Goal: Task Accomplishment & Management: Manage account settings

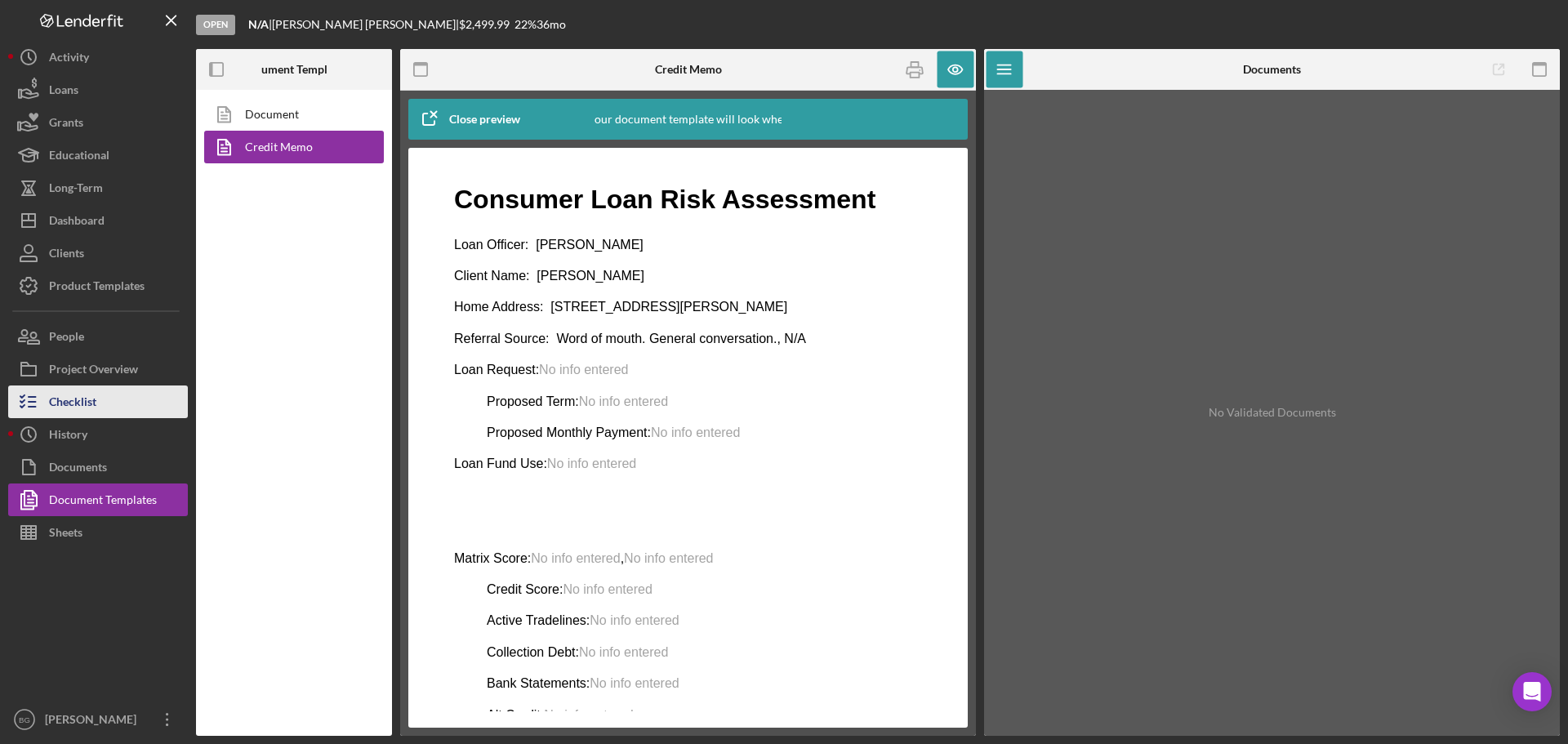
click at [88, 386] on div "Checklist" at bounding box center [72, 403] width 47 height 37
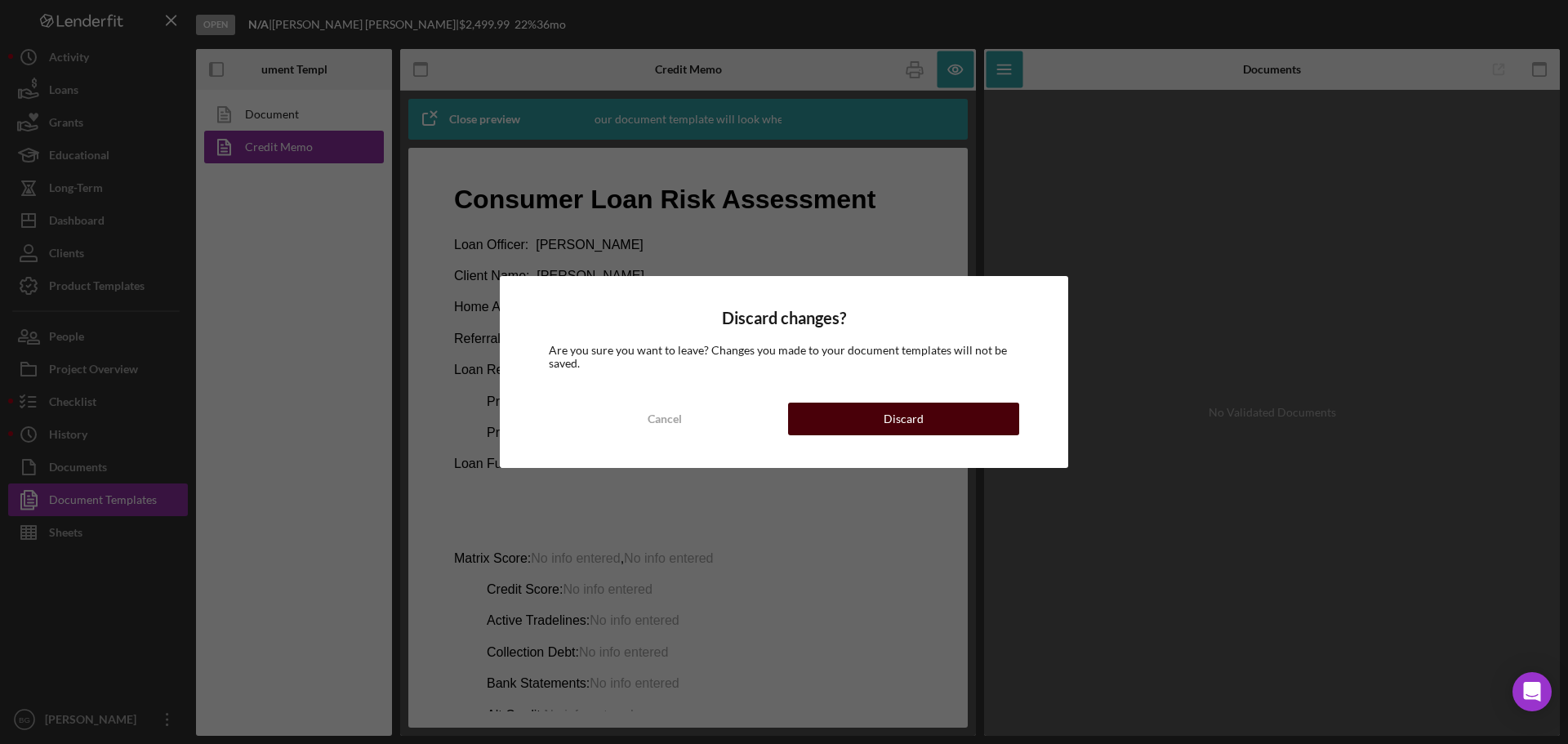
click at [907, 425] on div "Discard" at bounding box center [903, 419] width 40 height 33
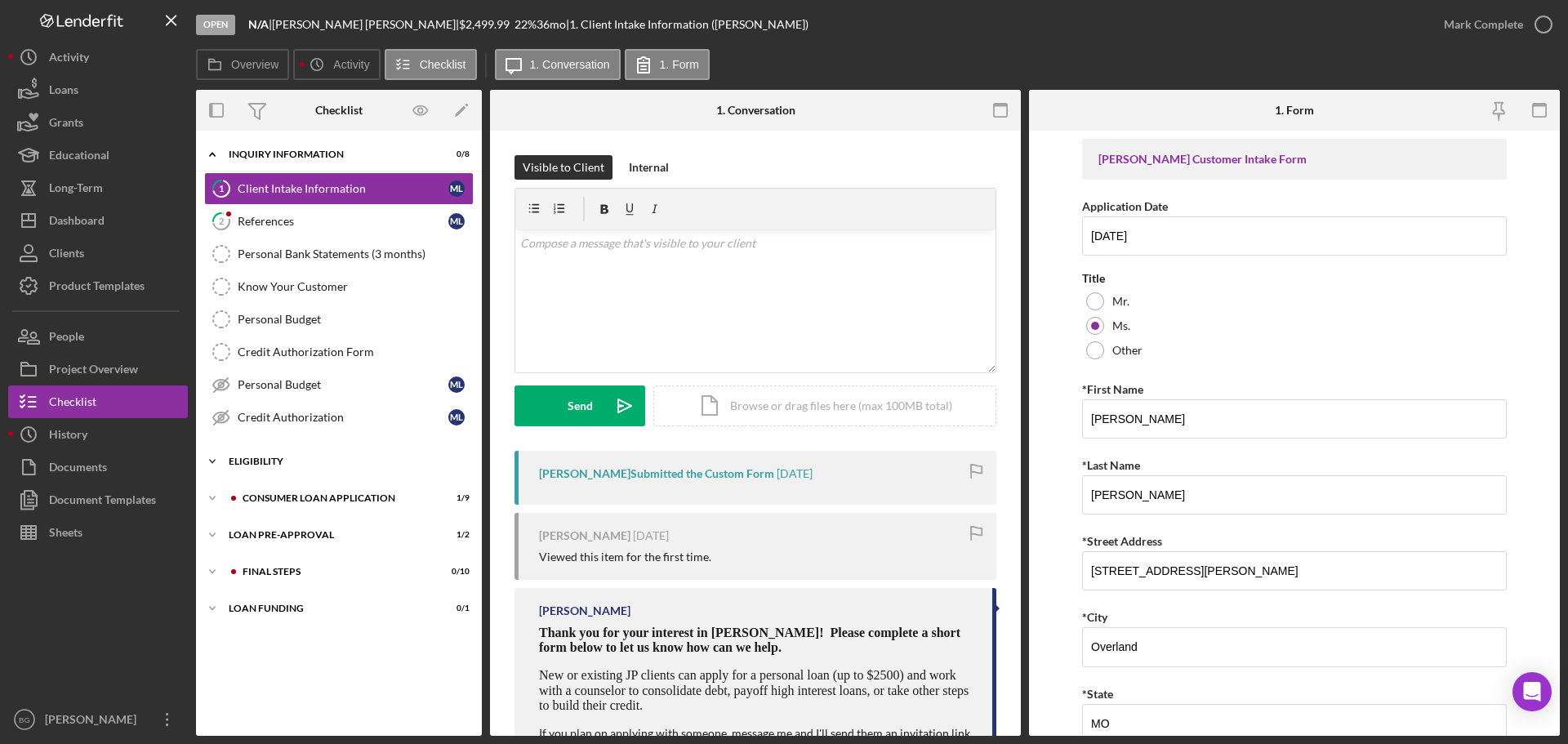
click at [289, 462] on div "Eligibility" at bounding box center [345, 461] width 233 height 10
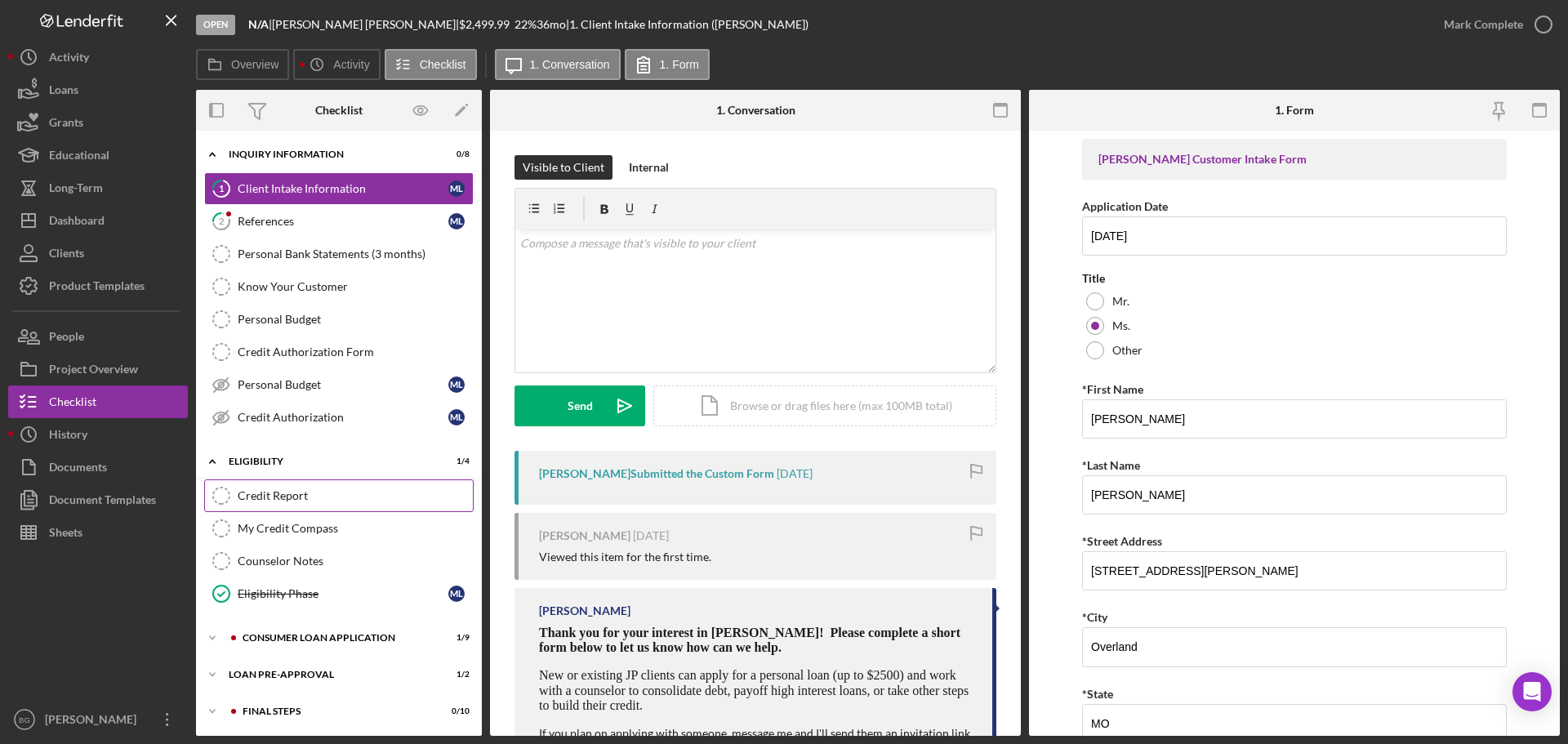
click at [297, 495] on div "Credit Report" at bounding box center [355, 495] width 236 height 13
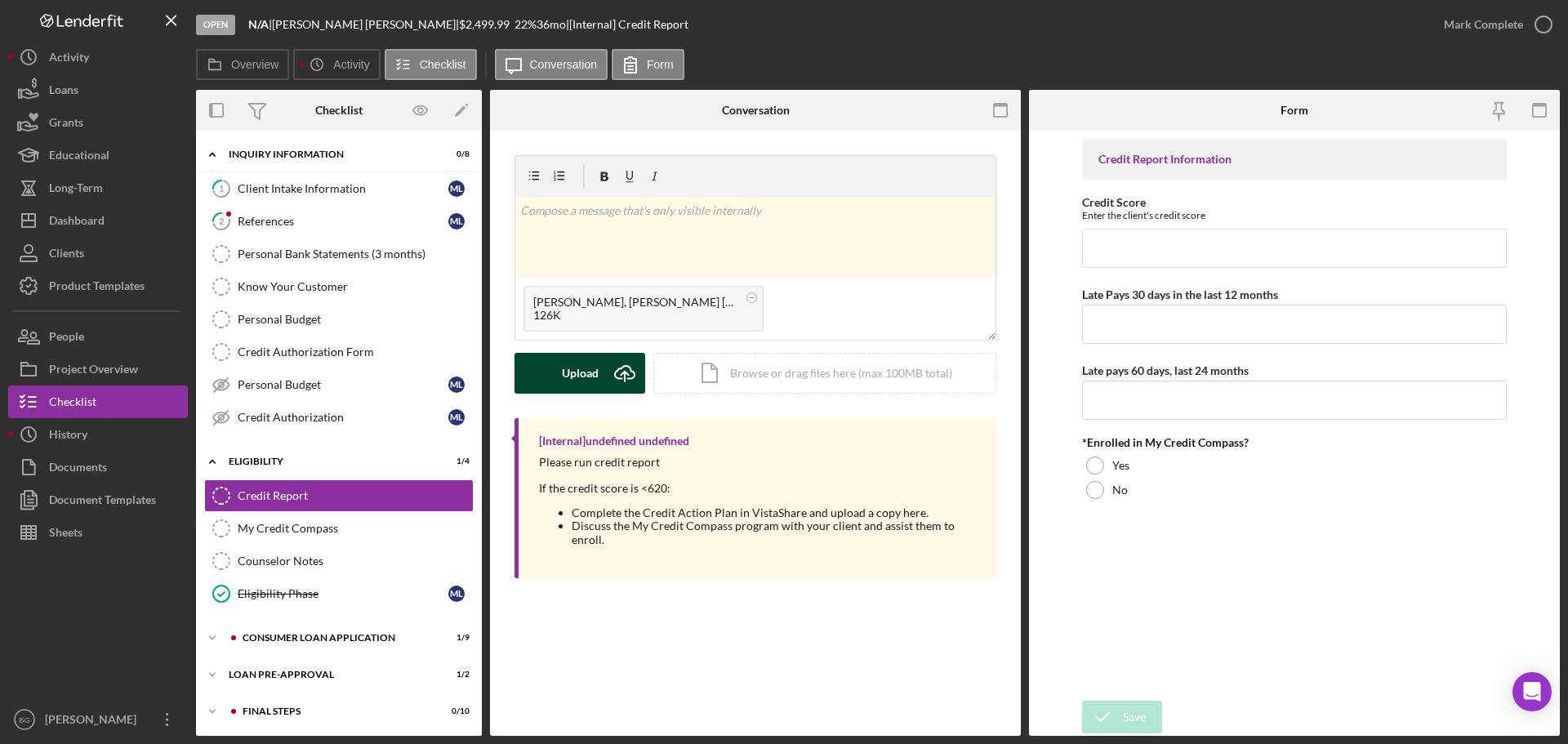
click at [601, 378] on button "Upload Icon/Upload" at bounding box center [580, 373] width 130 height 41
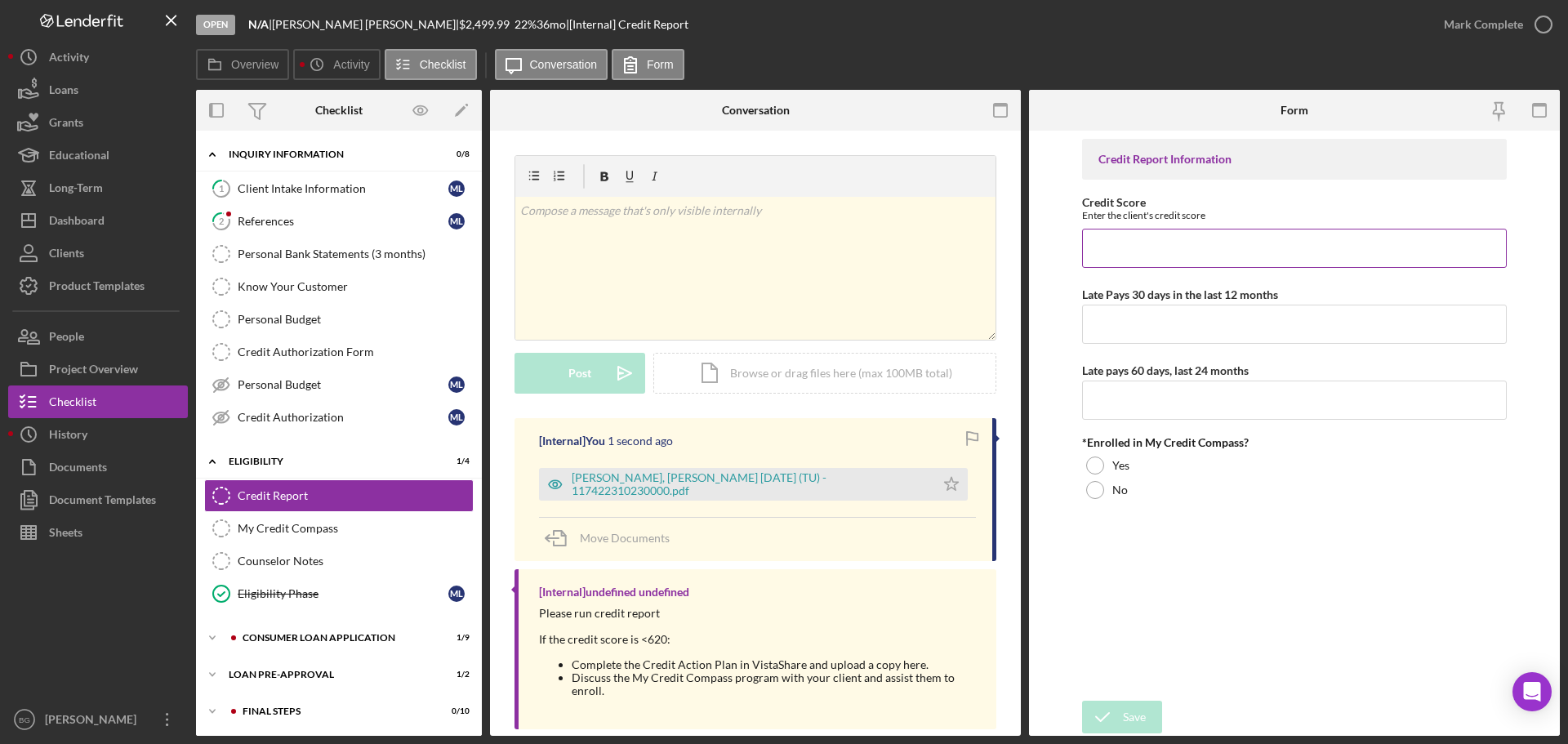
click at [1166, 236] on input "Credit Score" at bounding box center [1294, 248] width 425 height 39
type input "562"
click at [1169, 318] on input "Late Pays 30 days in the last 12 months" at bounding box center [1294, 323] width 425 height 39
type input "1"
click at [1155, 399] on input "Late pays 60 days, last 24 months" at bounding box center [1294, 400] width 425 height 39
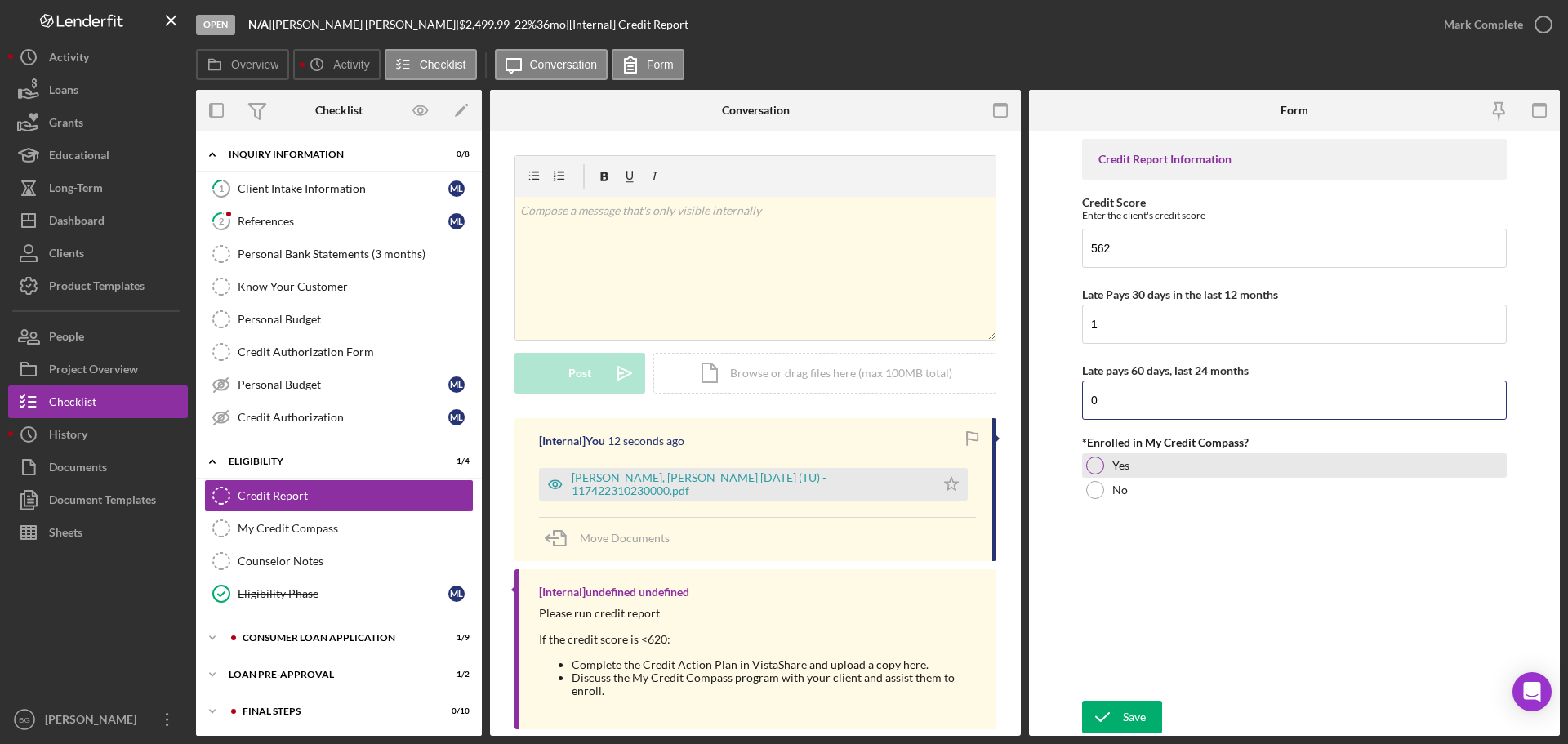
type input "0"
click at [1095, 470] on div at bounding box center [1094, 465] width 18 height 18
click at [1164, 322] on input "1" at bounding box center [1294, 323] width 425 height 39
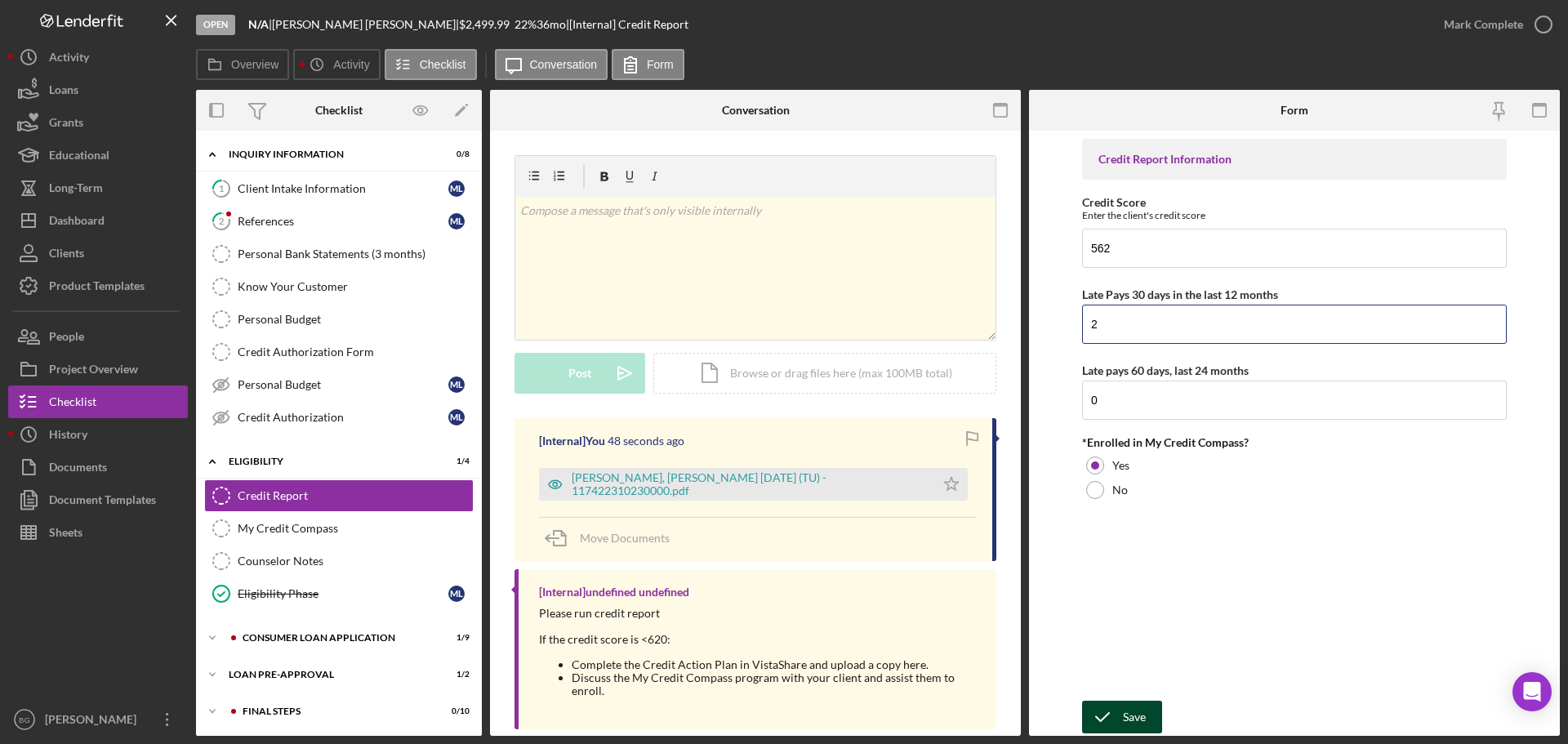
type input "2"
click at [1134, 717] on div "Save" at bounding box center [1134, 717] width 23 height 33
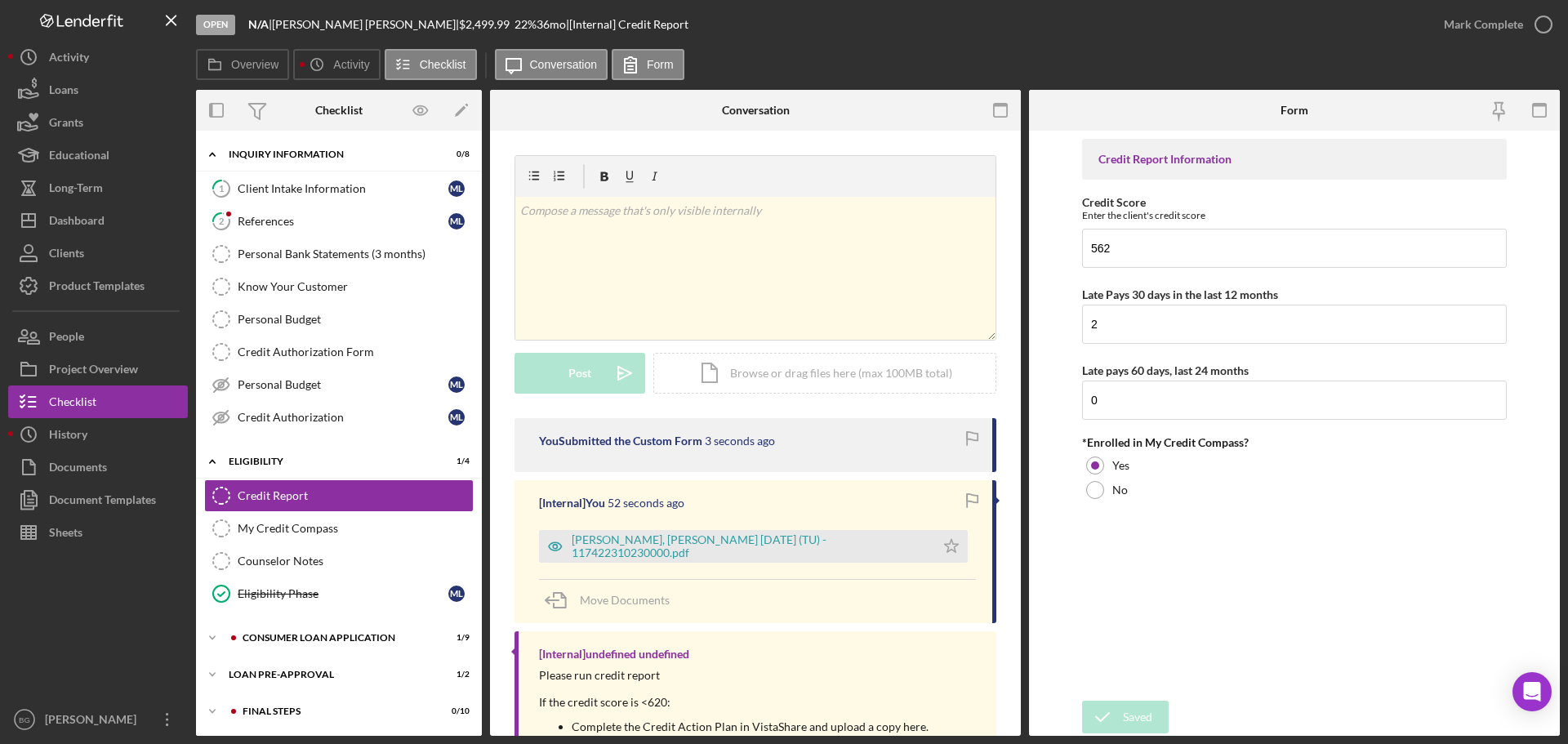
click at [1454, 23] on div "Open N/A | [PERSON_NAME] | $2,499.99 22 % 36 mo | [Internal] Credit Report Mark…" at bounding box center [784, 372] width 1568 height 744
click at [1475, 11] on div "Mark Complete" at bounding box center [1483, 24] width 79 height 33
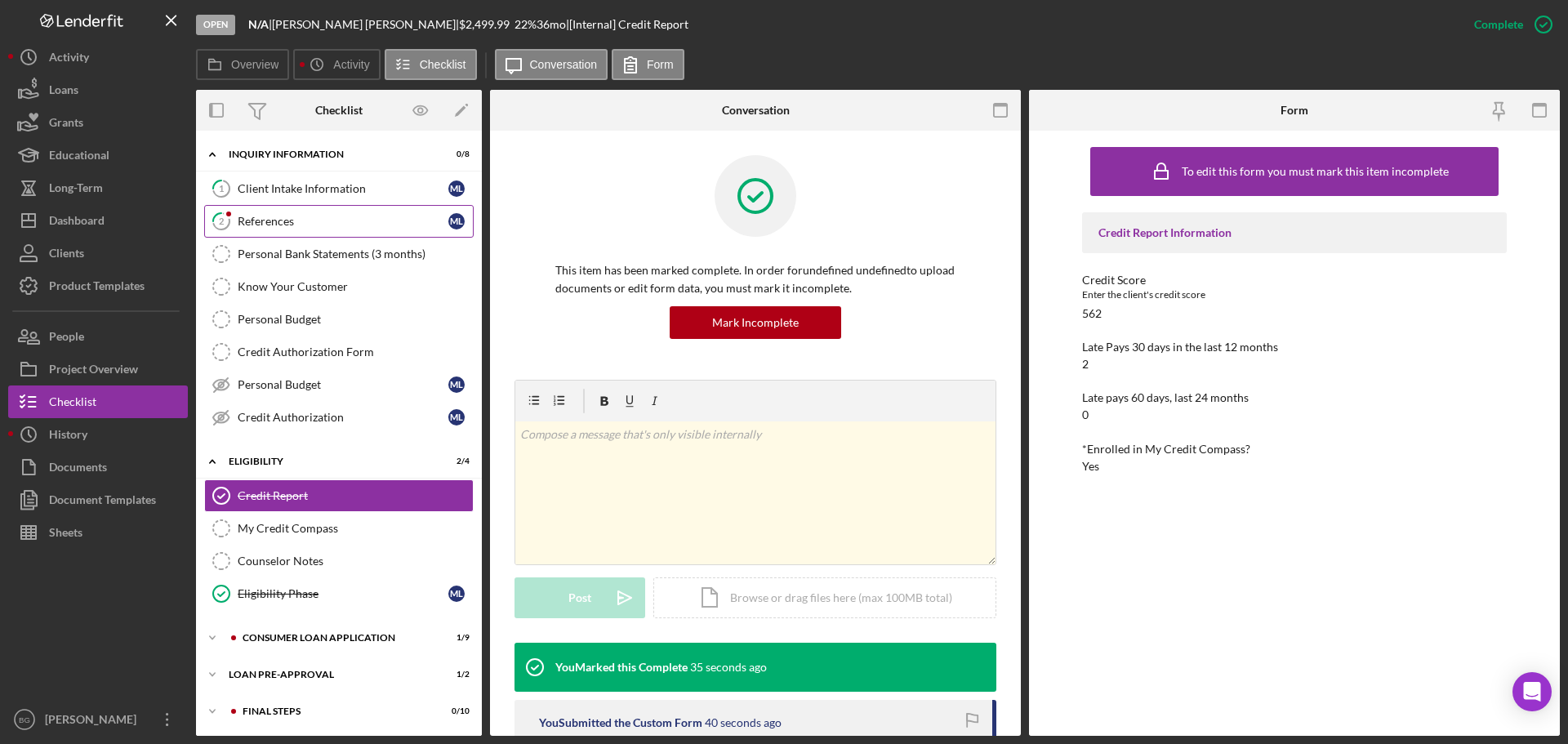
click at [308, 226] on div "References" at bounding box center [342, 221] width 210 height 13
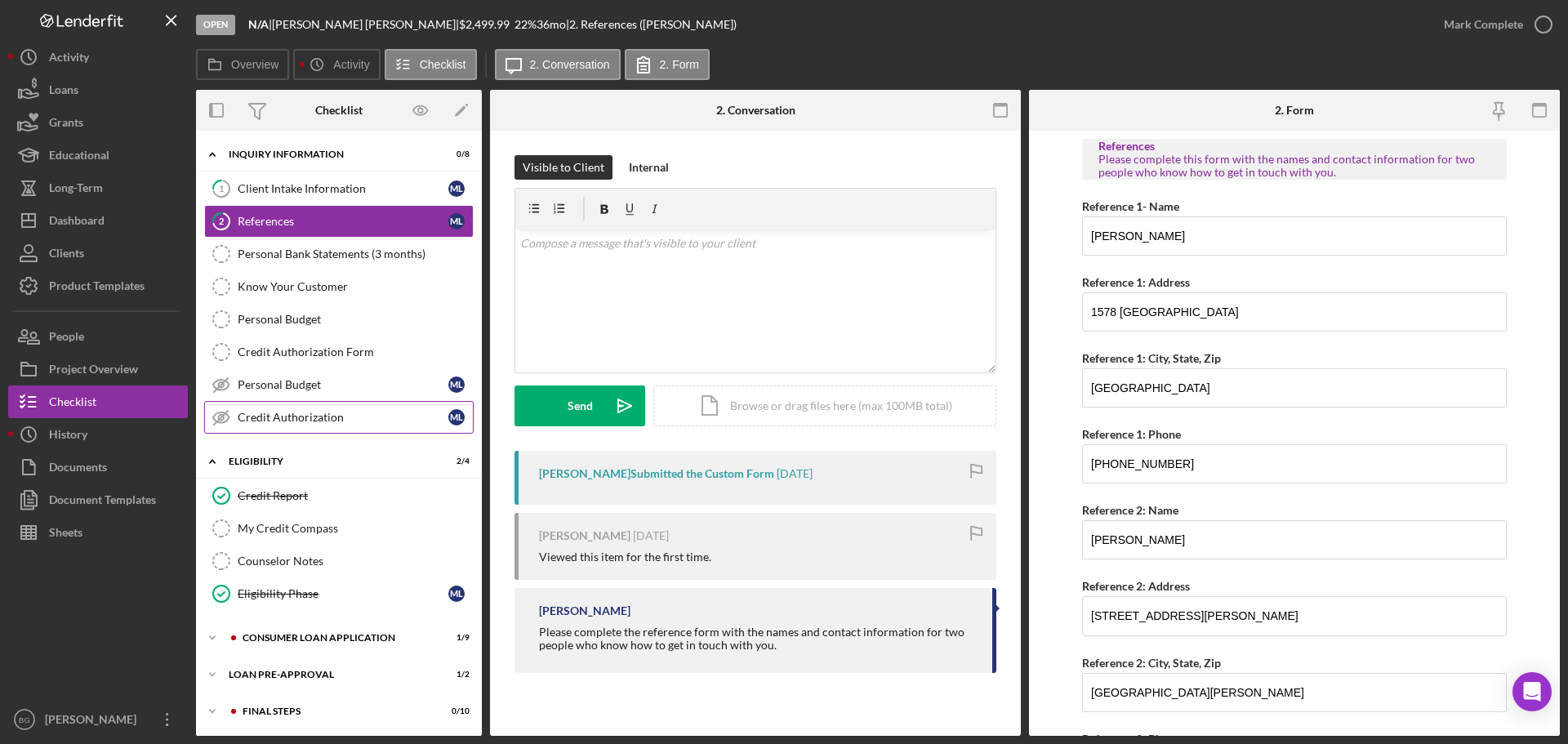
scroll to position [37, 0]
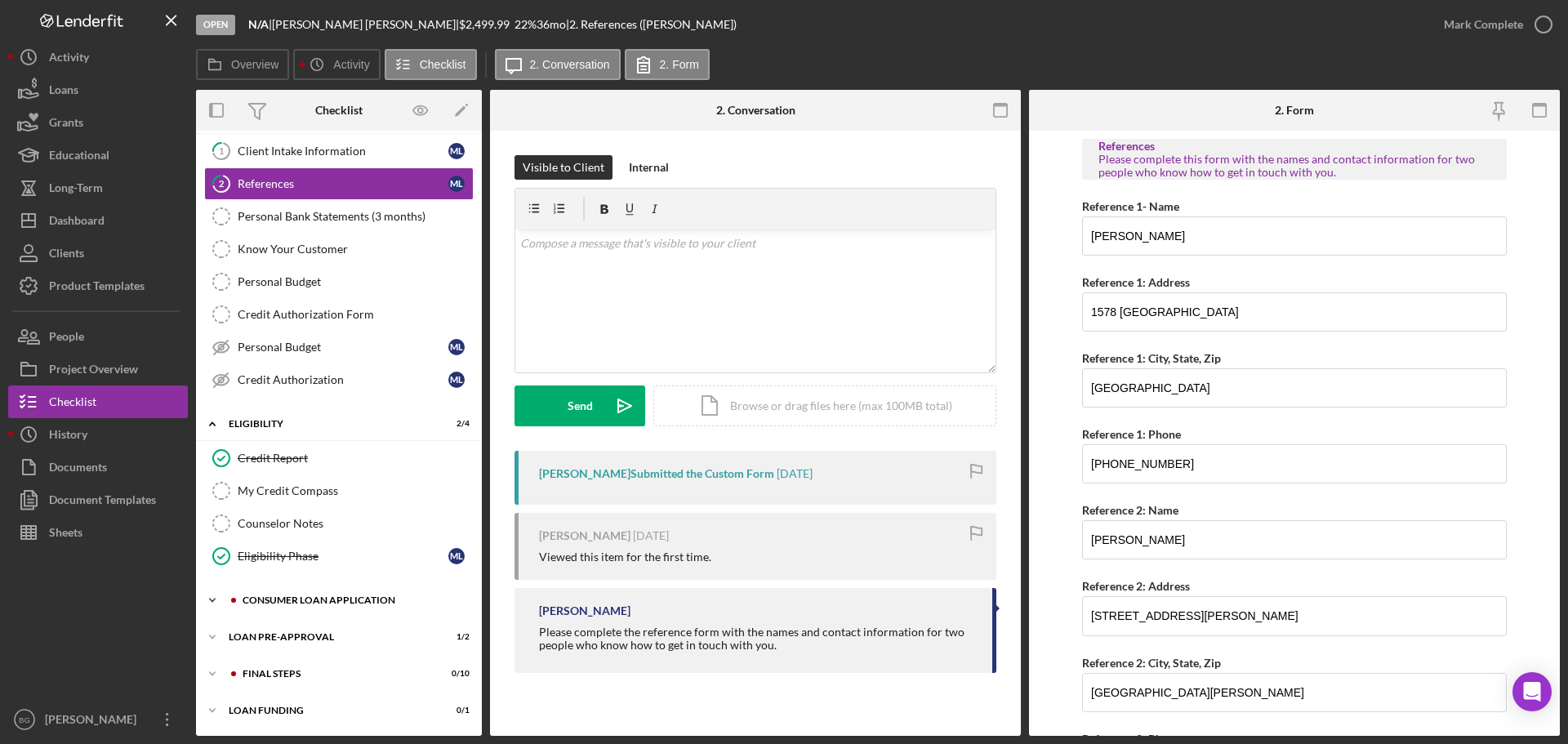
click at [319, 600] on div "Consumer Loan Application" at bounding box center [352, 600] width 219 height 10
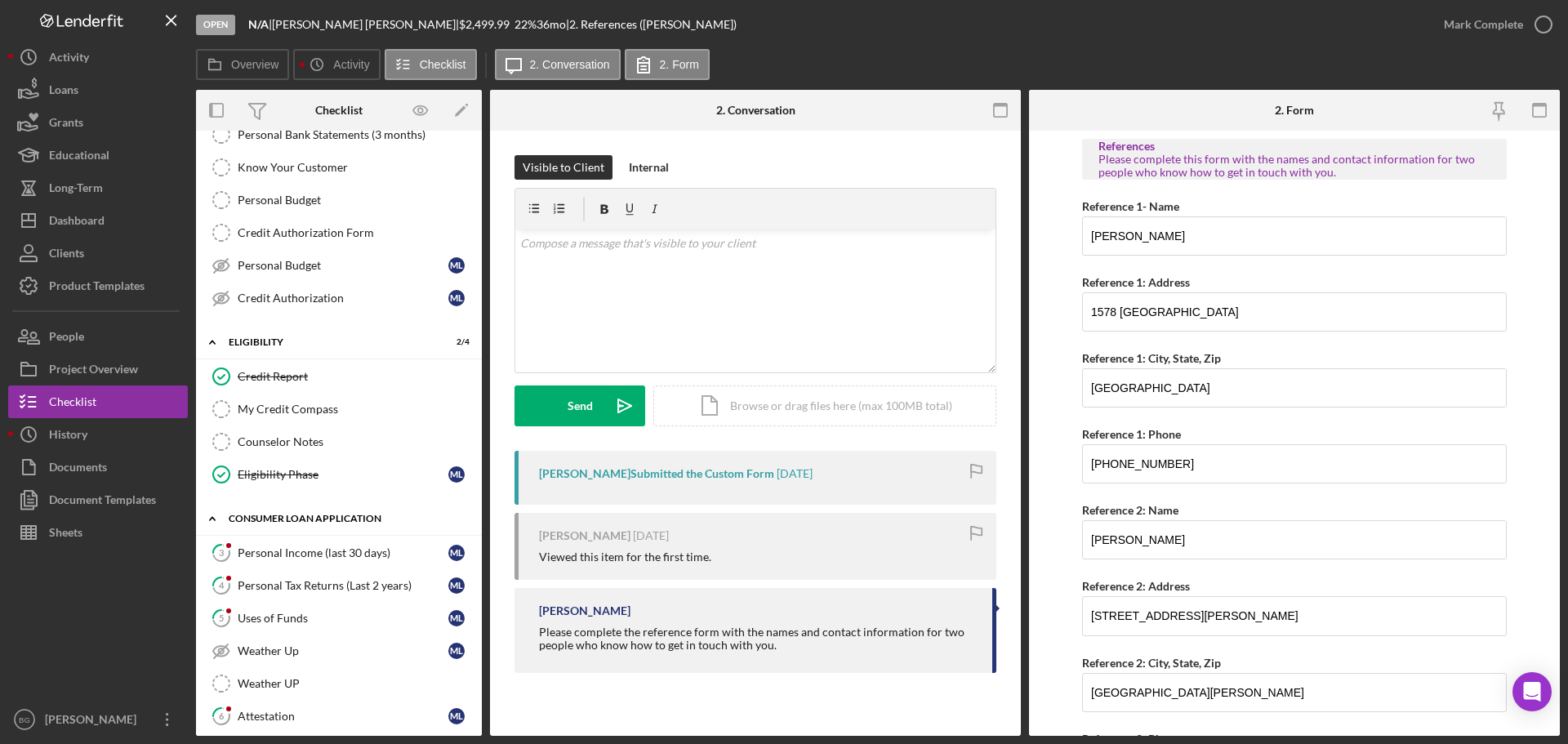
scroll to position [201, 0]
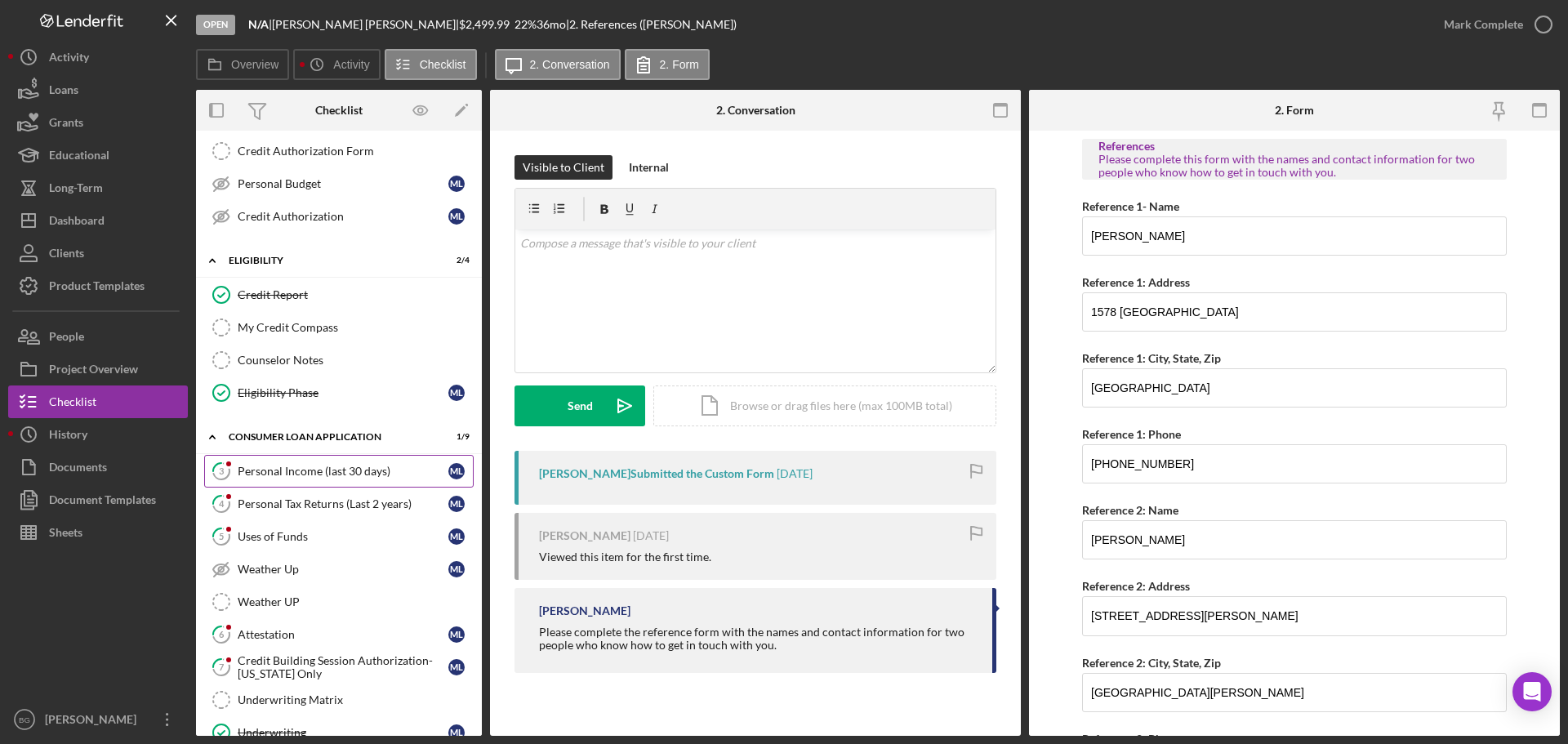
click at [321, 472] on div "Personal Income (last 30 days)" at bounding box center [342, 471] width 210 height 13
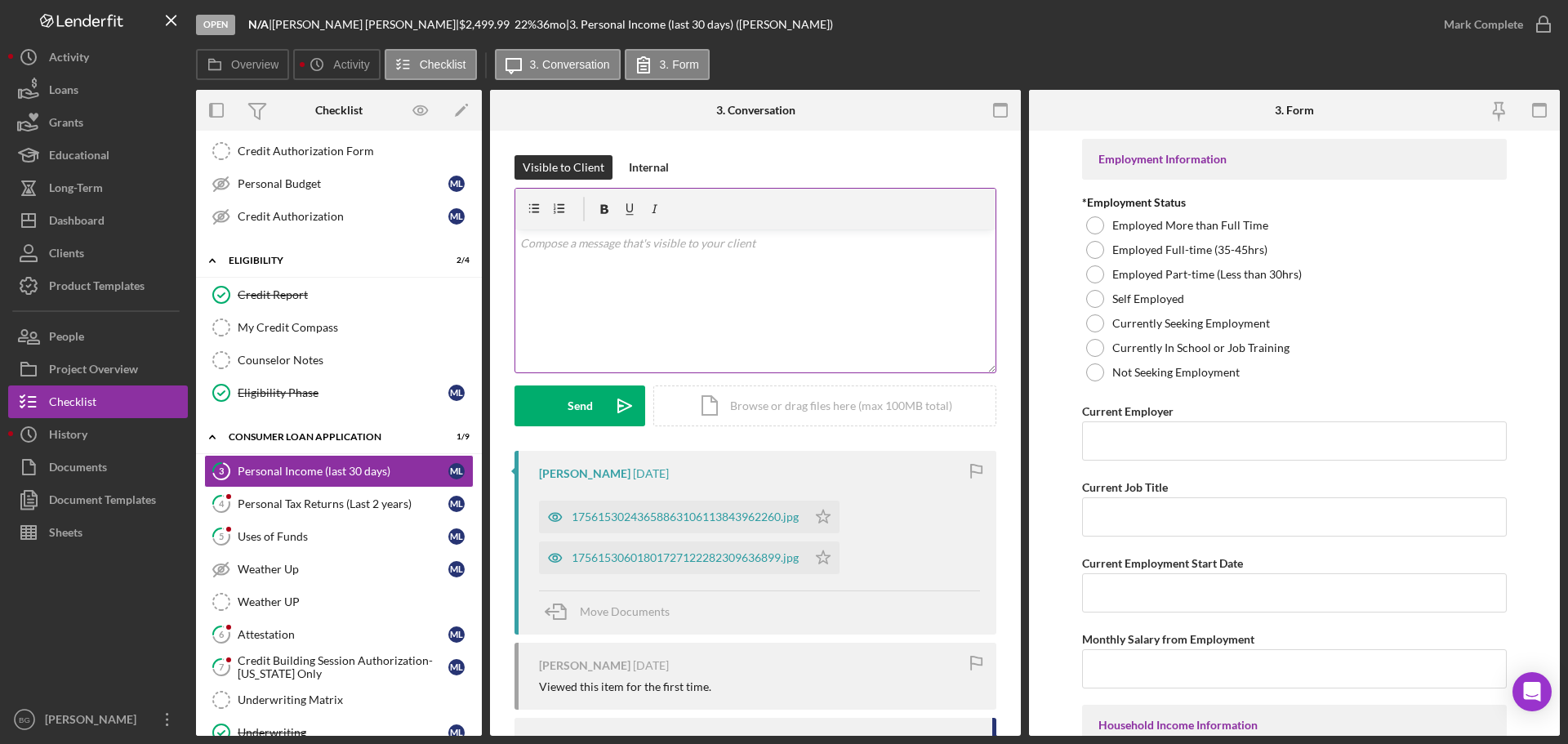
click at [627, 288] on div "v Color teal Color pink Remove color Add row above Add row below Add column bef…" at bounding box center [755, 301] width 480 height 143
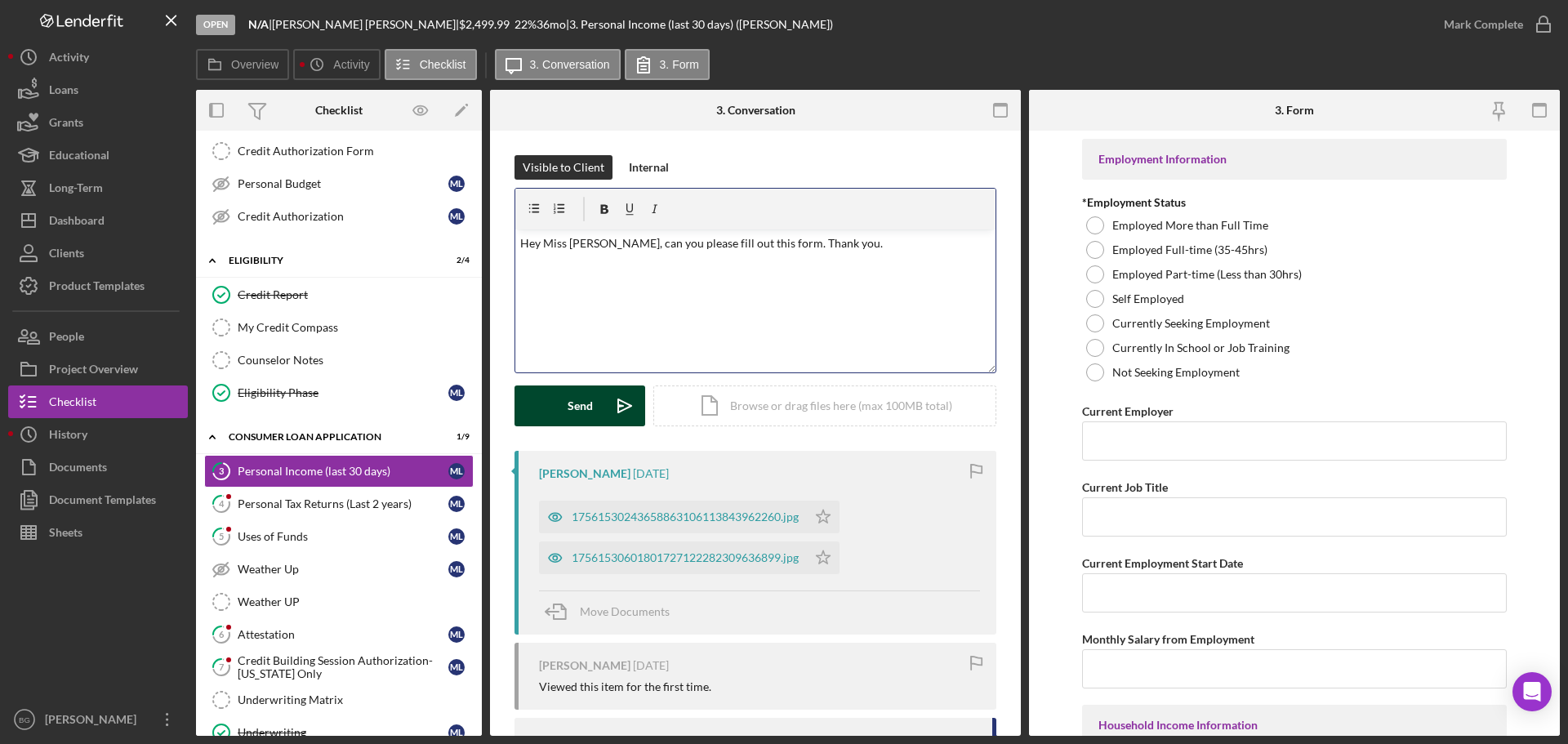
click at [571, 422] on div "Send" at bounding box center [580, 405] width 25 height 41
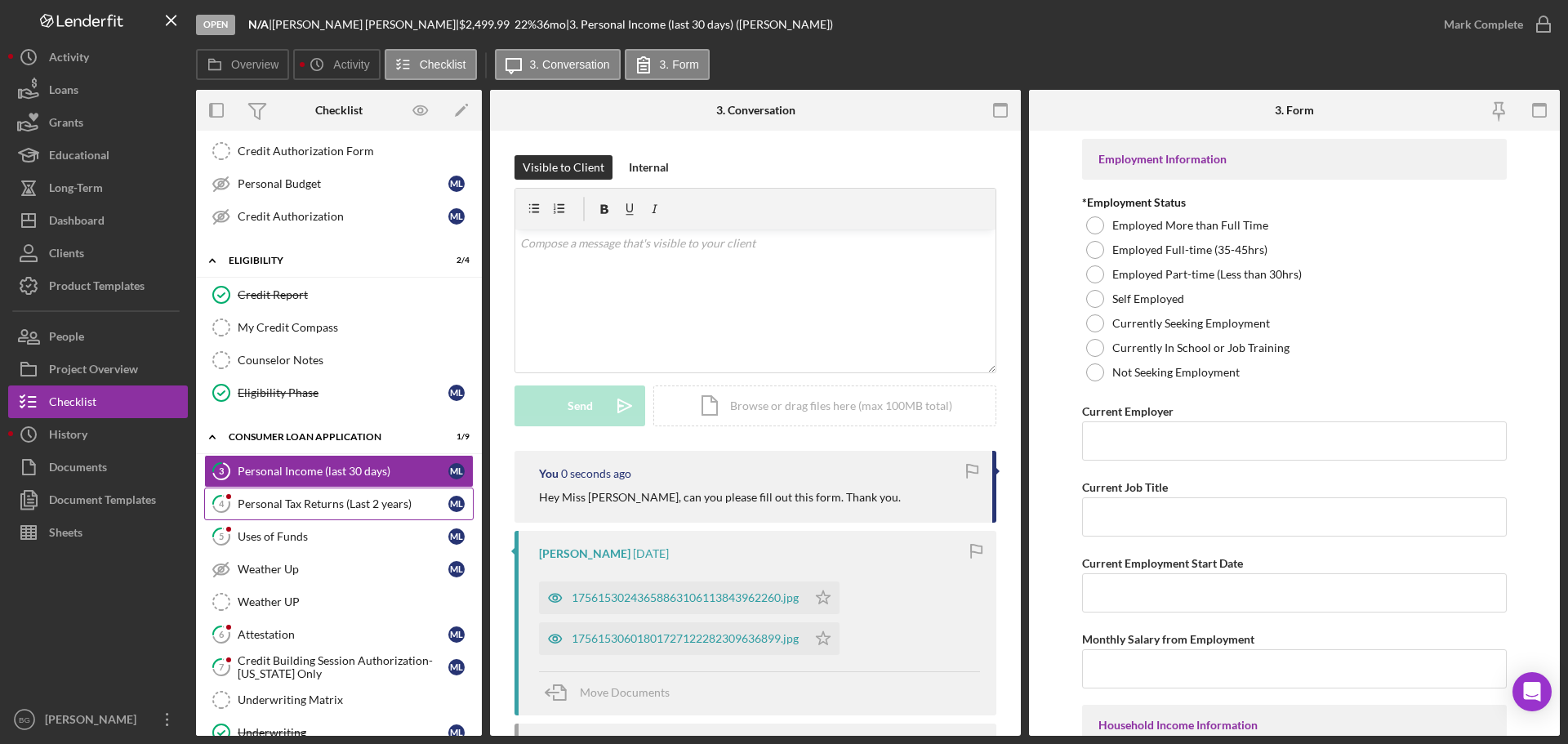
click at [322, 508] on div "Personal Tax Returns (Last 2 years)" at bounding box center [342, 503] width 210 height 13
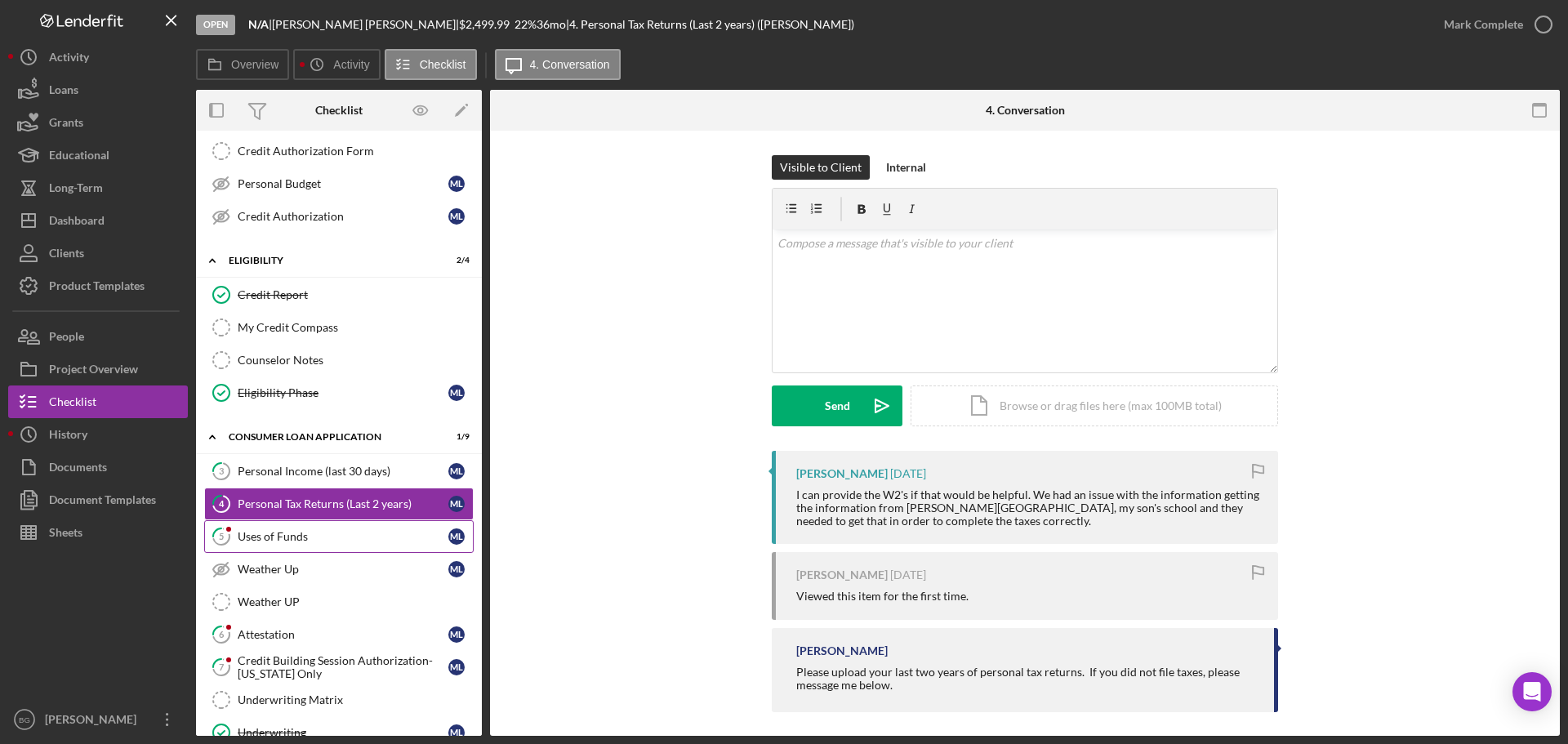
click at [262, 536] on div "Uses of Funds" at bounding box center [342, 536] width 210 height 13
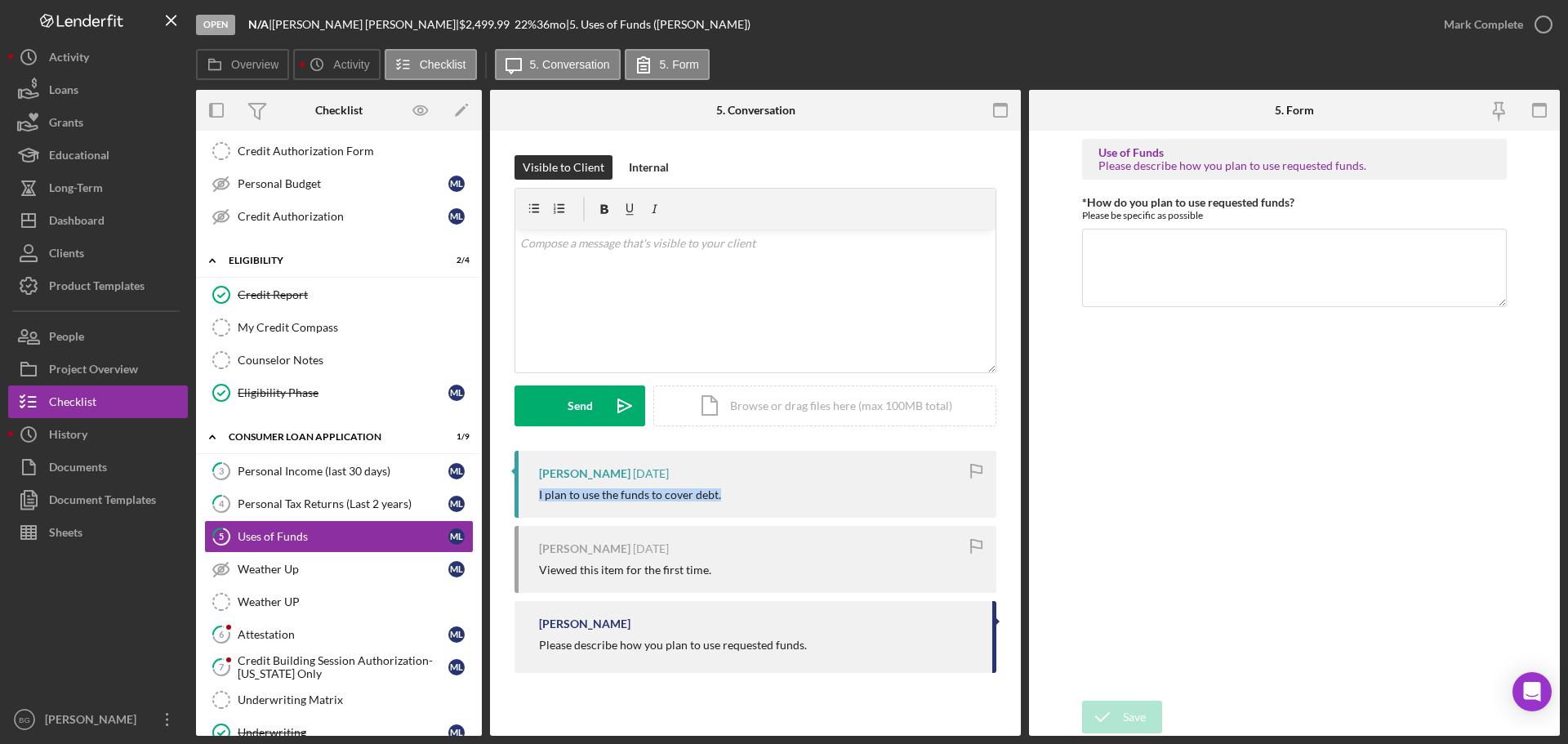
drag, startPoint x: 721, startPoint y: 495, endPoint x: 535, endPoint y: 499, distance: 186.0
click at [535, 499] on div "[PERSON_NAME] [DATE] I plan to use the funds to cover debt." at bounding box center [755, 484] width 482 height 67
copy div "I plan to use the funds to cover debt."
paste textarea "I plan to use the funds to cover debt."
type textarea "I plan to use the funds to cover debt."
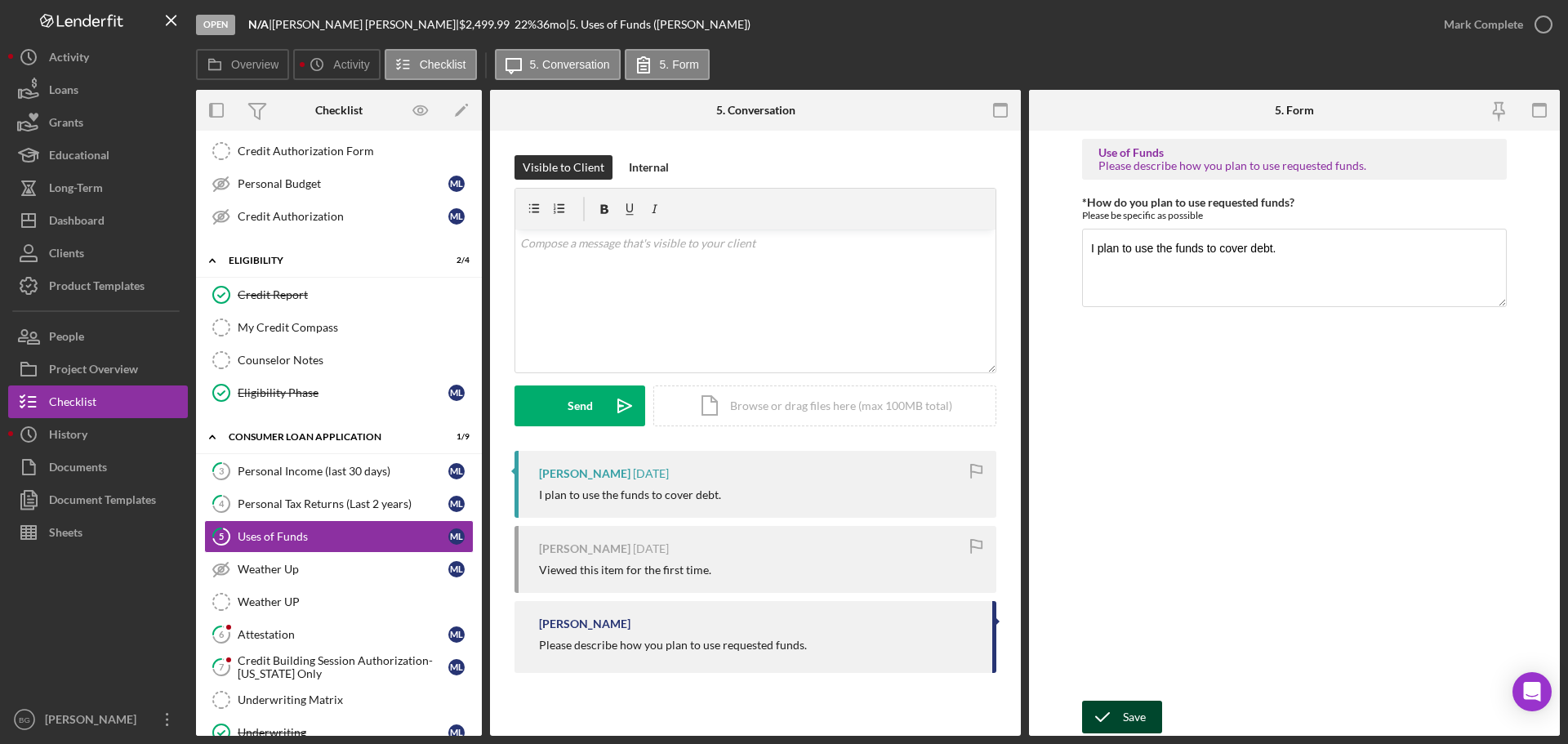
click at [1113, 721] on icon "submit" at bounding box center [1102, 716] width 41 height 41
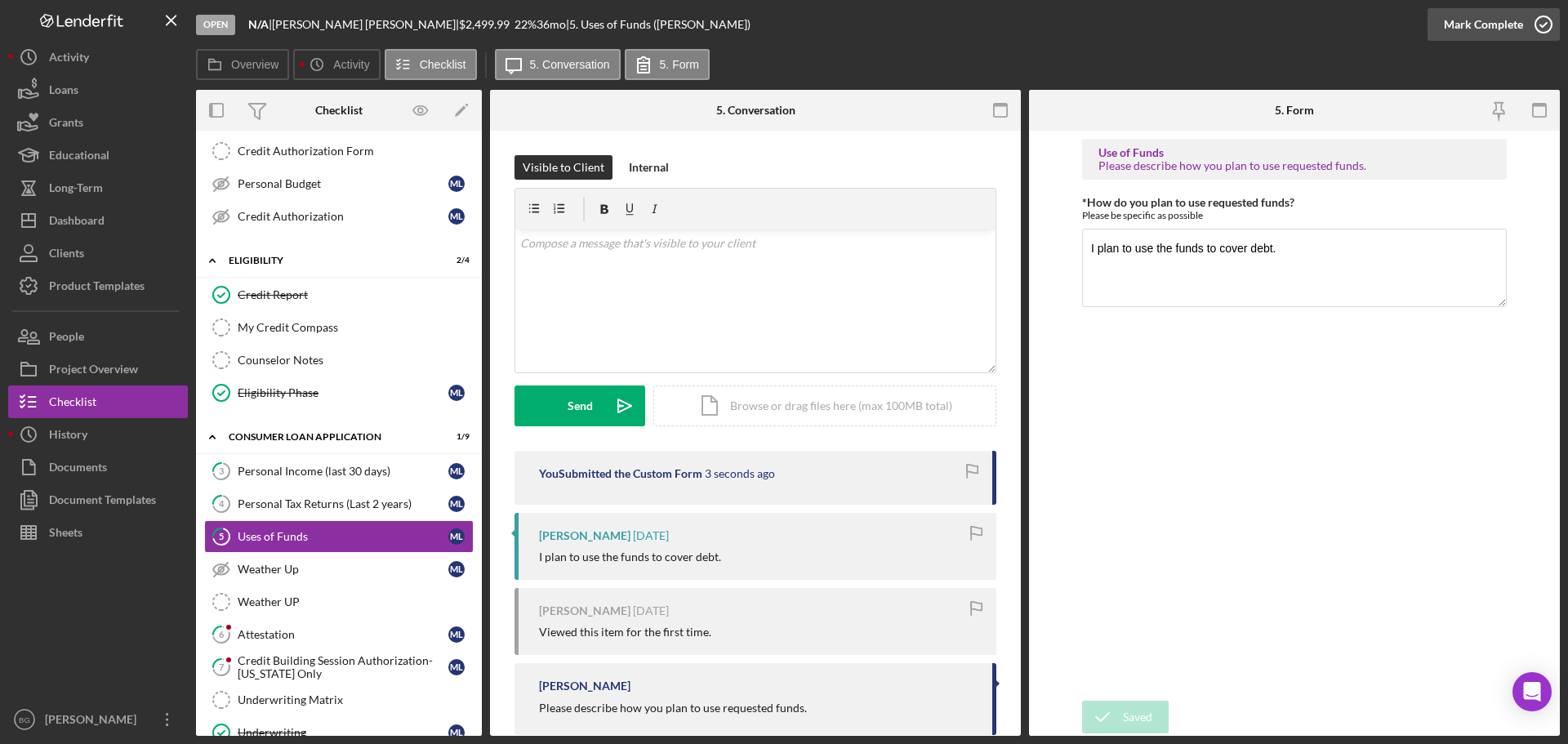
click at [1484, 34] on div "Mark Complete" at bounding box center [1483, 24] width 79 height 33
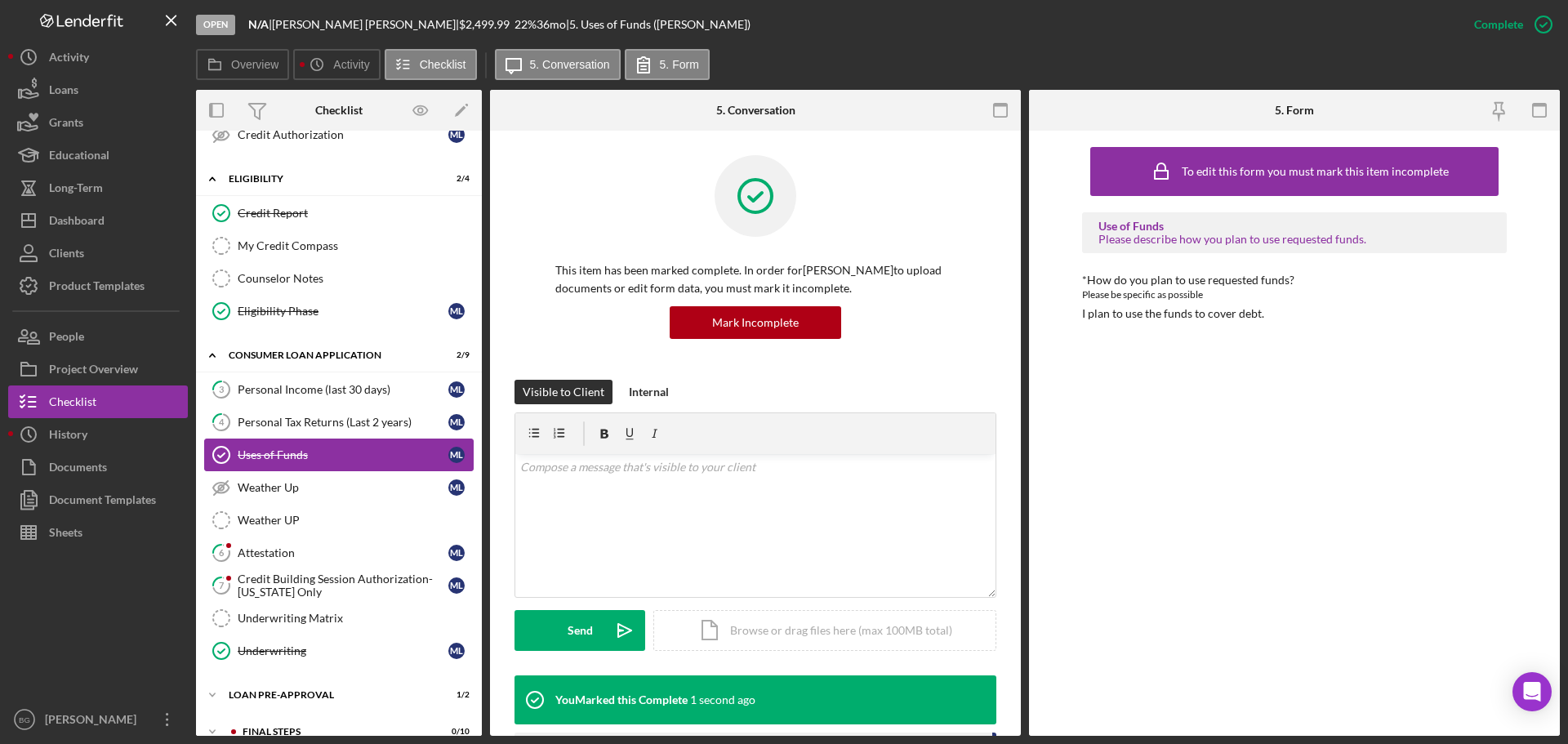
scroll to position [341, 0]
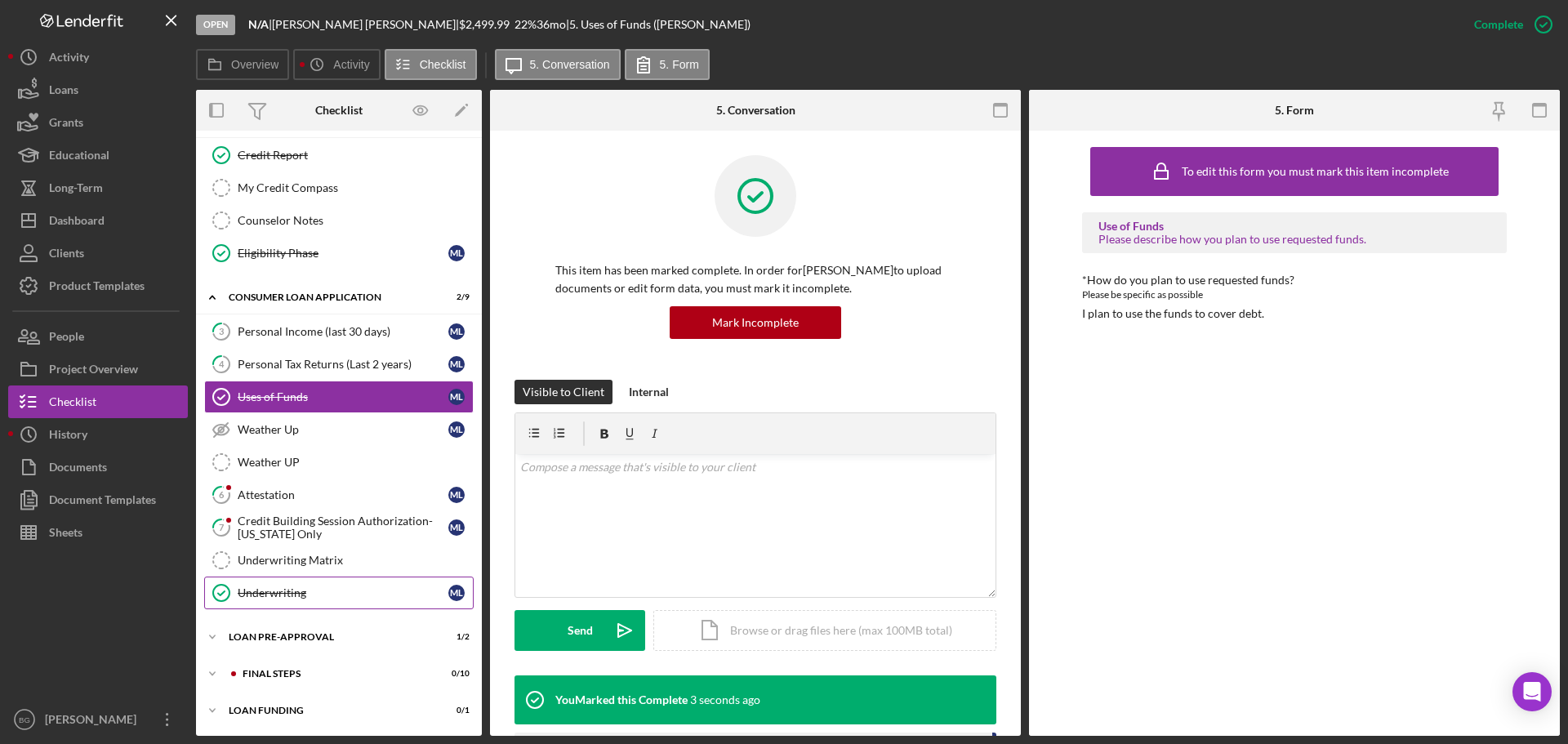
click at [339, 605] on link "Underwriting Underwriting M L" at bounding box center [339, 593] width 269 height 33
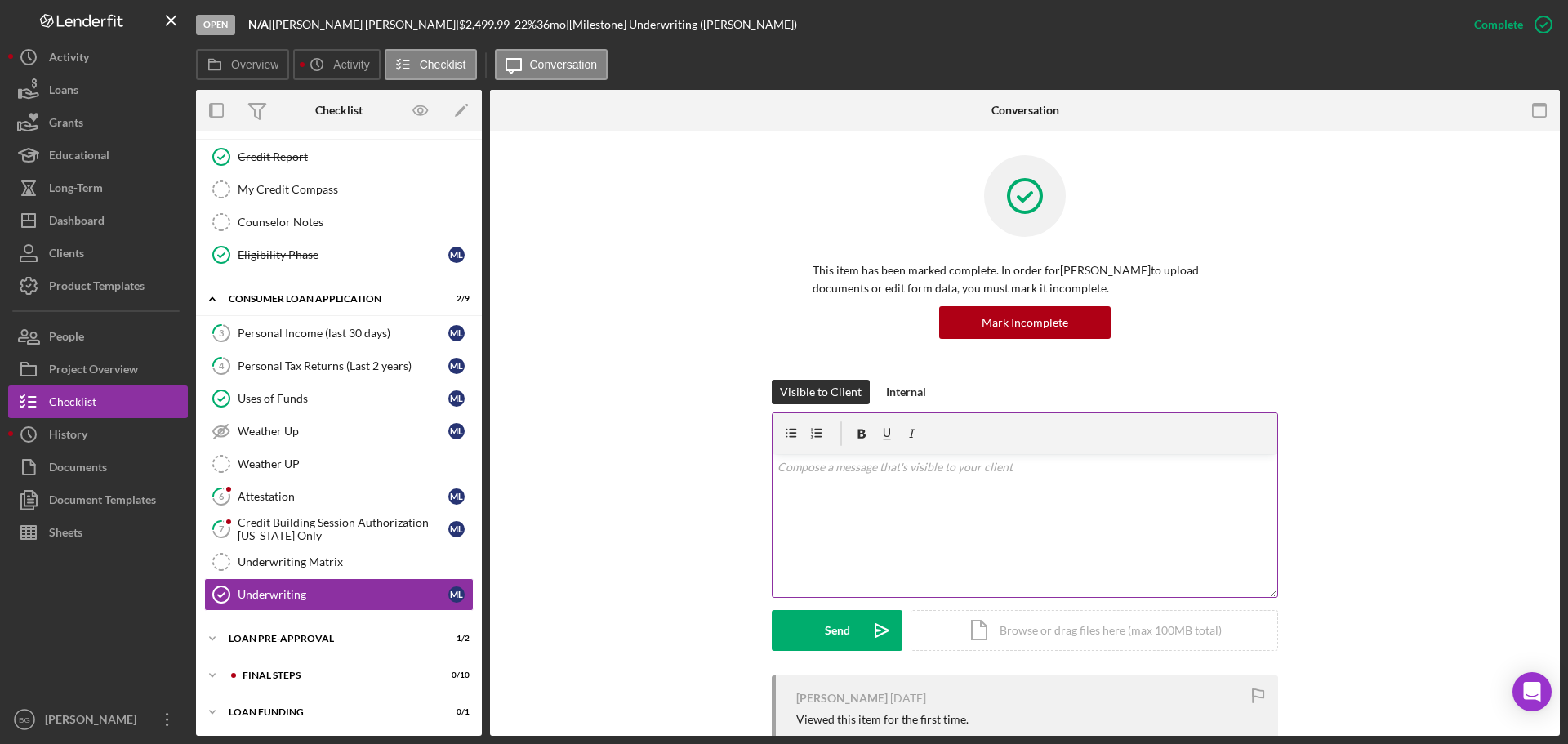
scroll to position [229, 0]
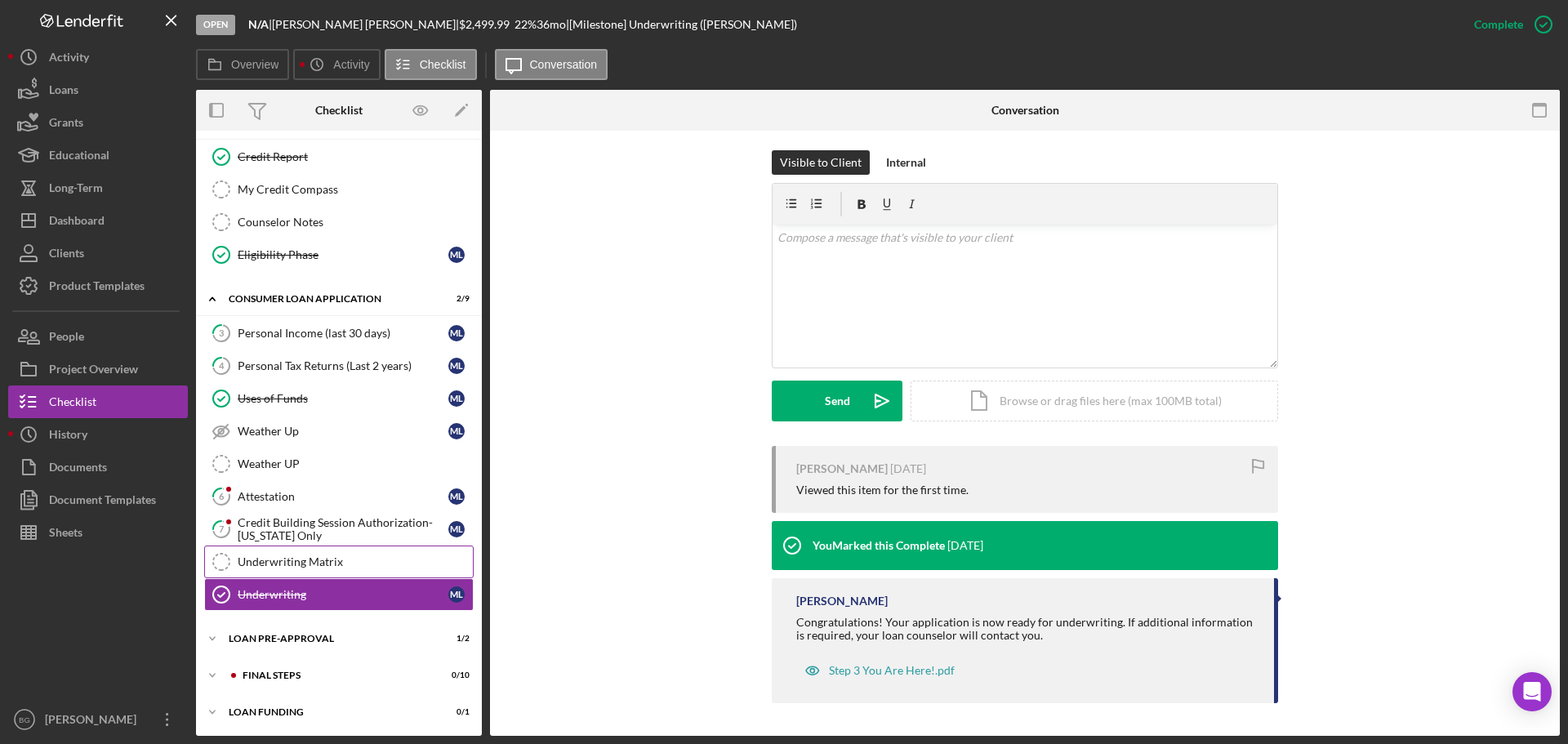
click at [297, 563] on div "Underwriting Matrix" at bounding box center [355, 561] width 236 height 13
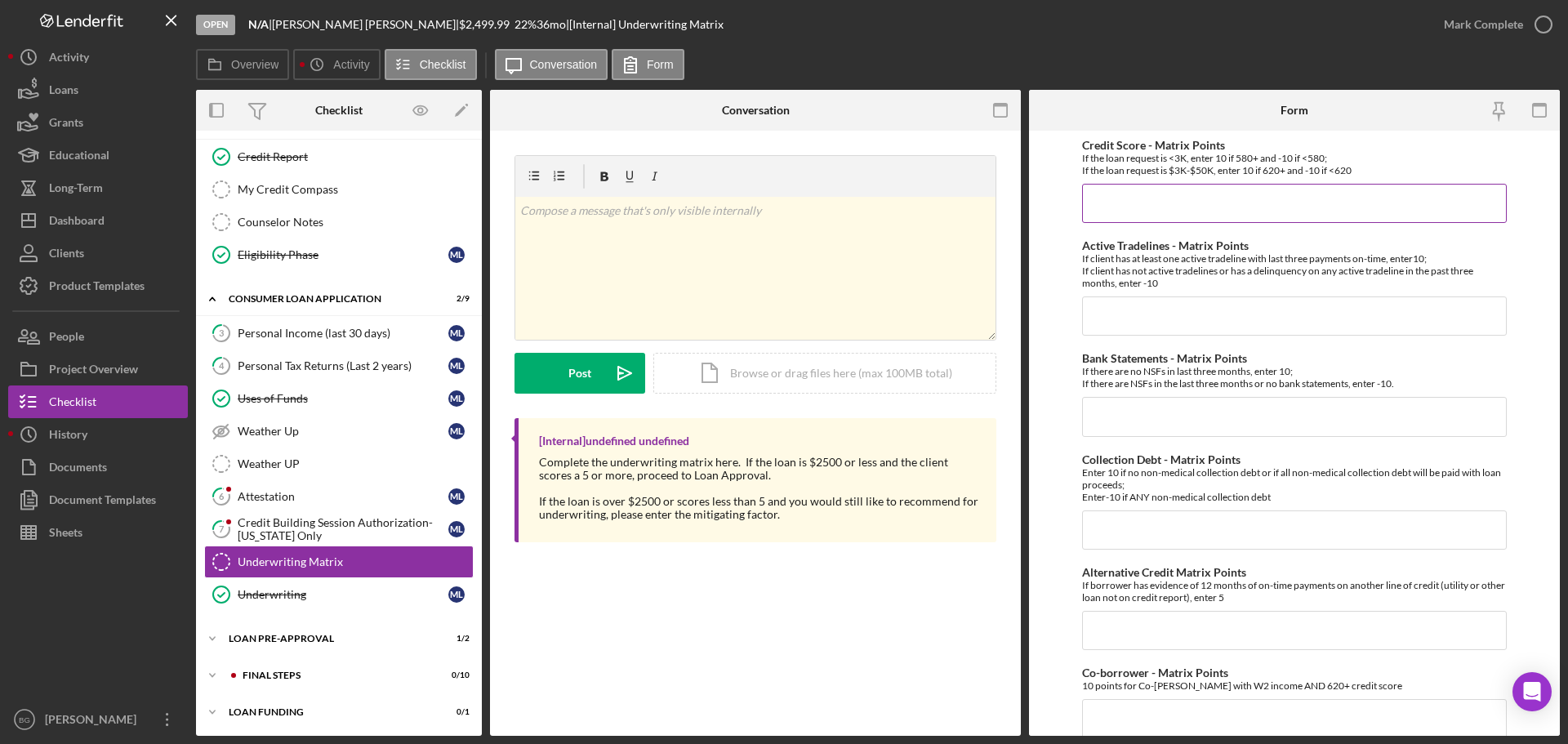
click at [1172, 207] on input "Credit Score - Matrix Points" at bounding box center [1294, 203] width 425 height 39
type input "-10"
type input "10"
type input "-10"
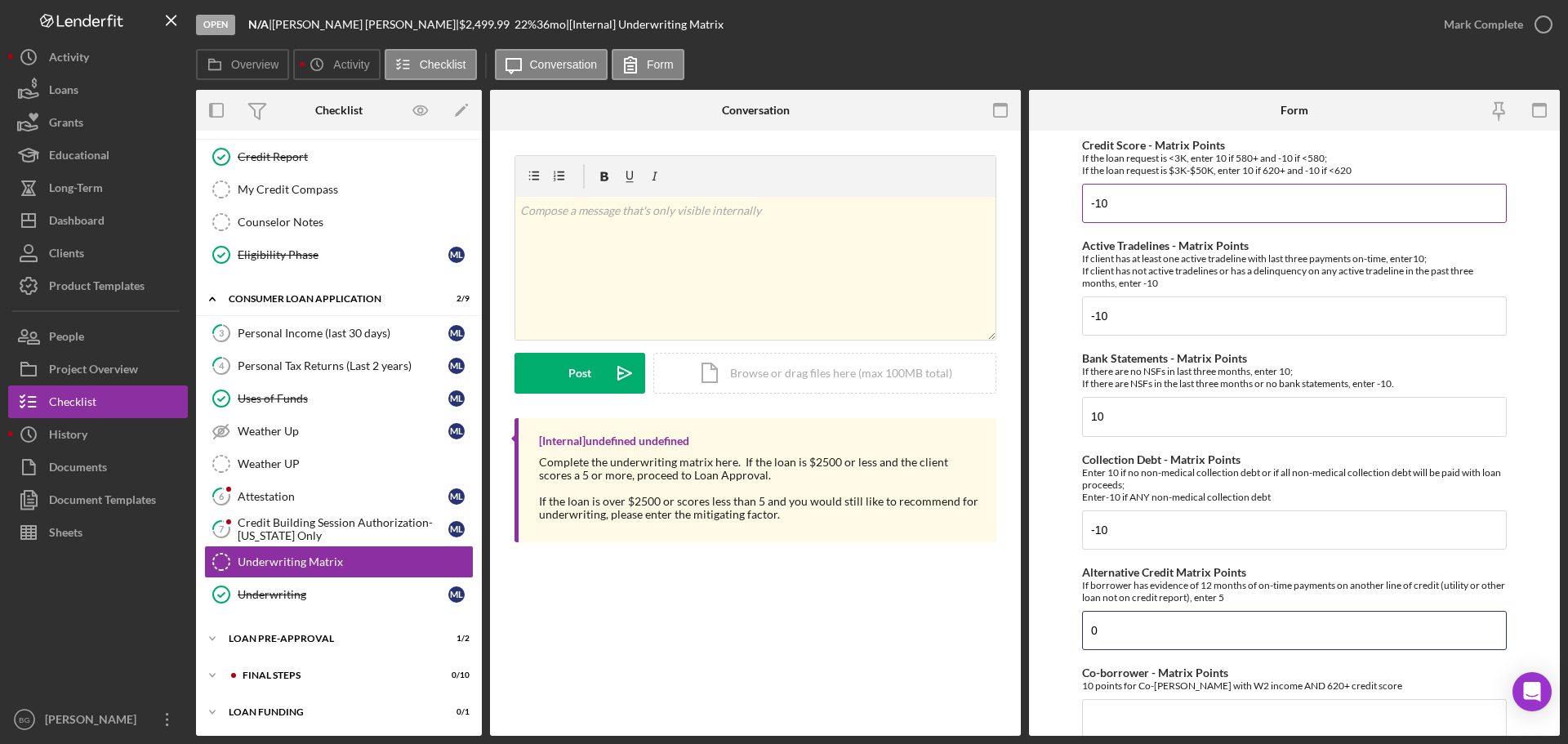
type input "0"
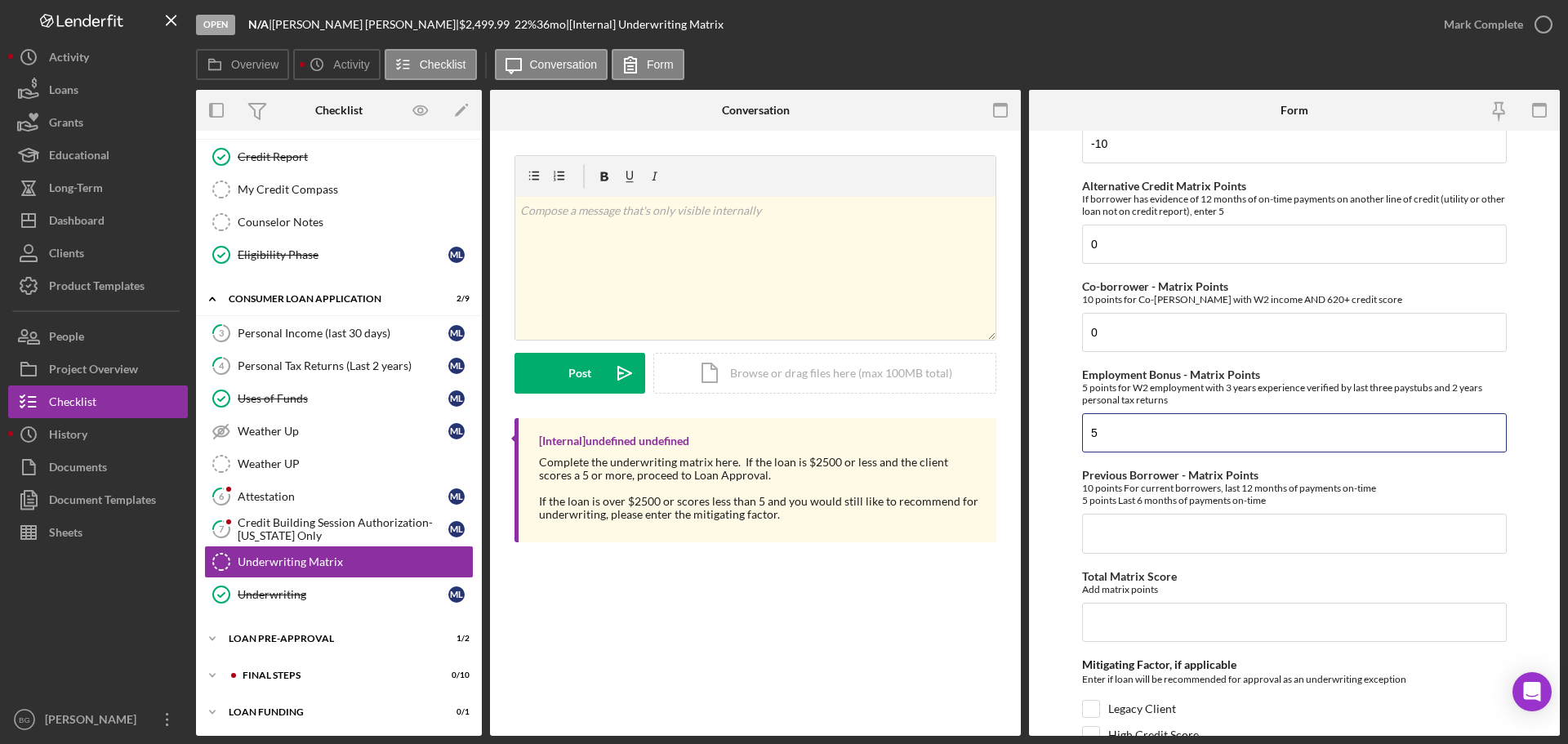
type input "5"
type input "0"
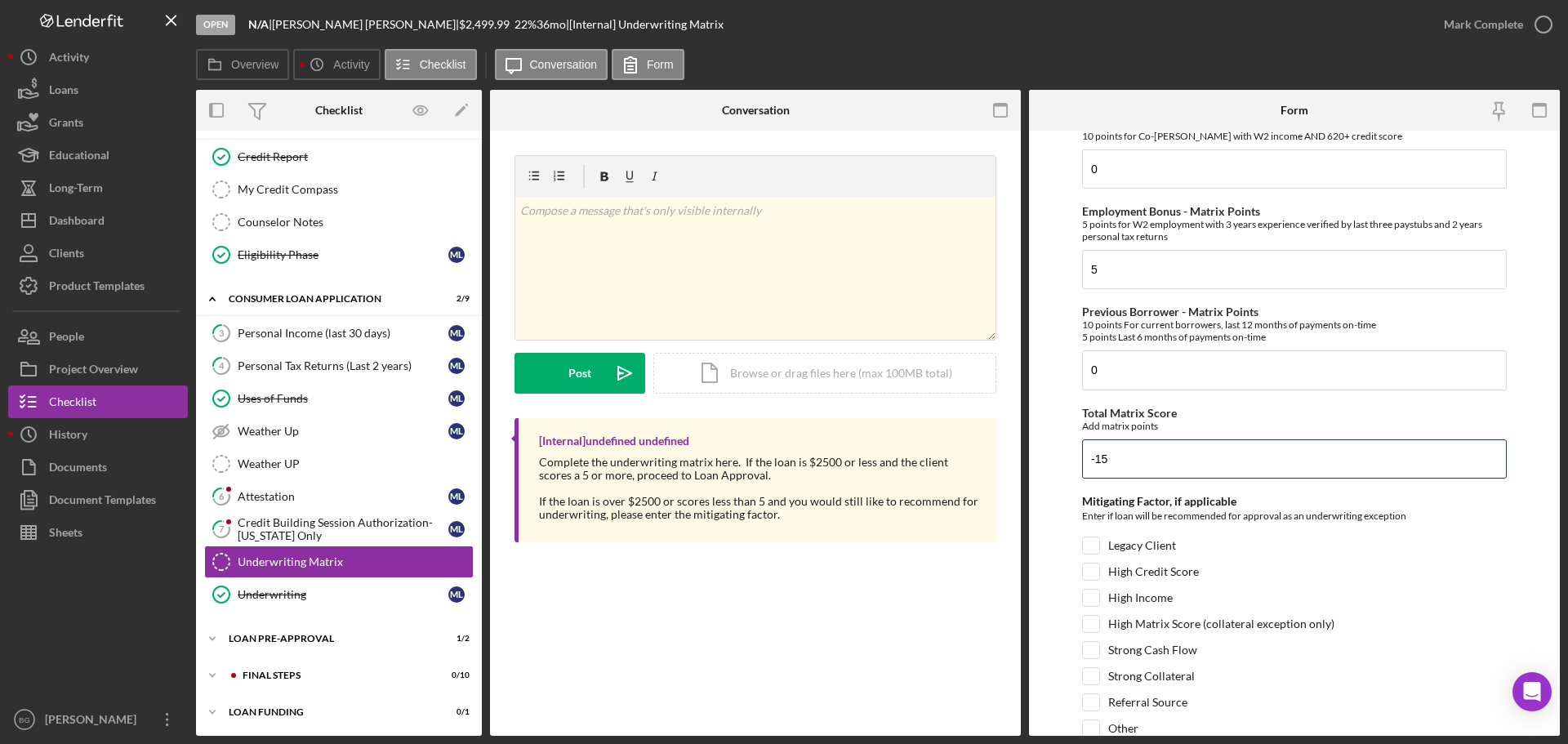
scroll to position [619, 0]
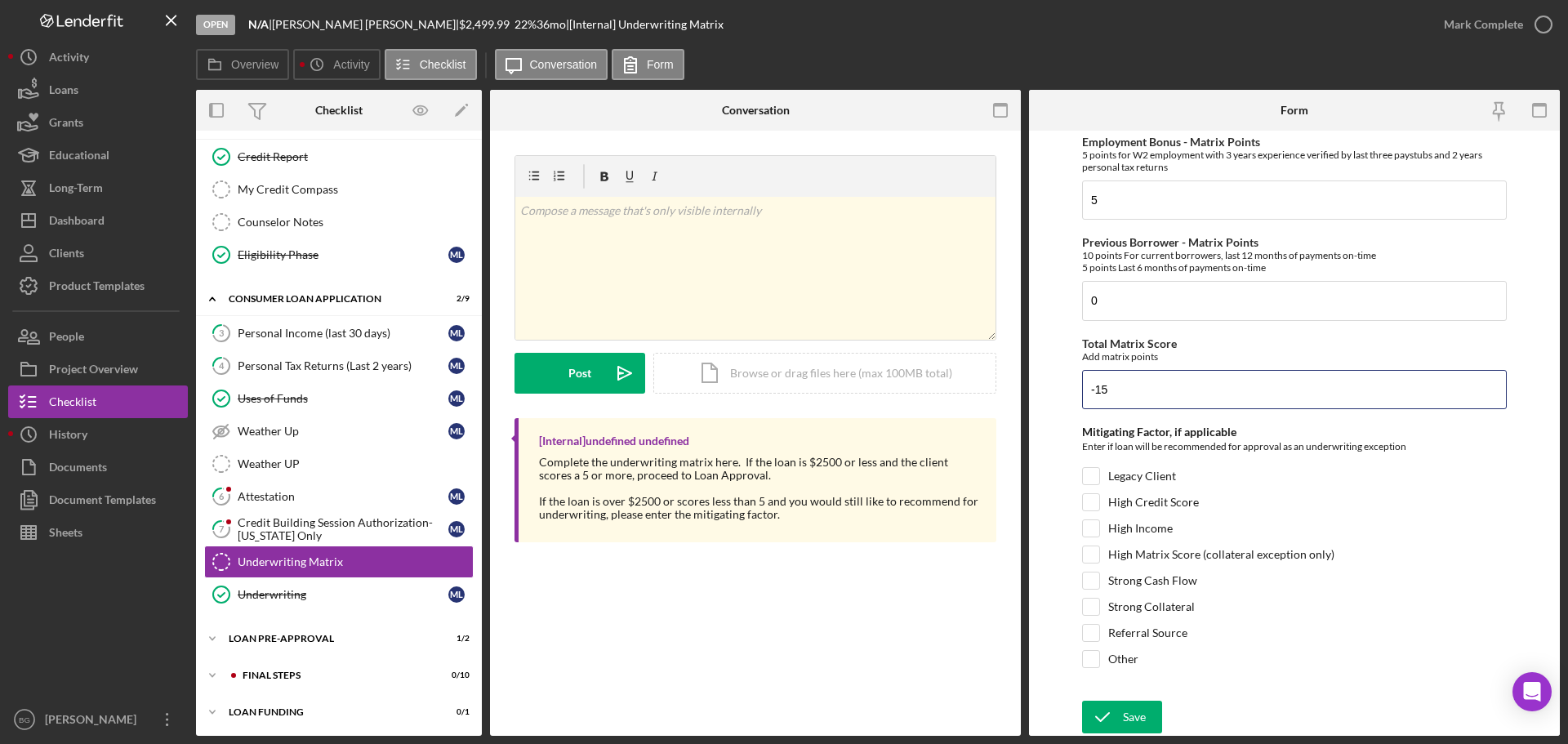
type input "-15"
click at [1093, 664] on input "Other" at bounding box center [1091, 659] width 17 height 17
checkbox input "true"
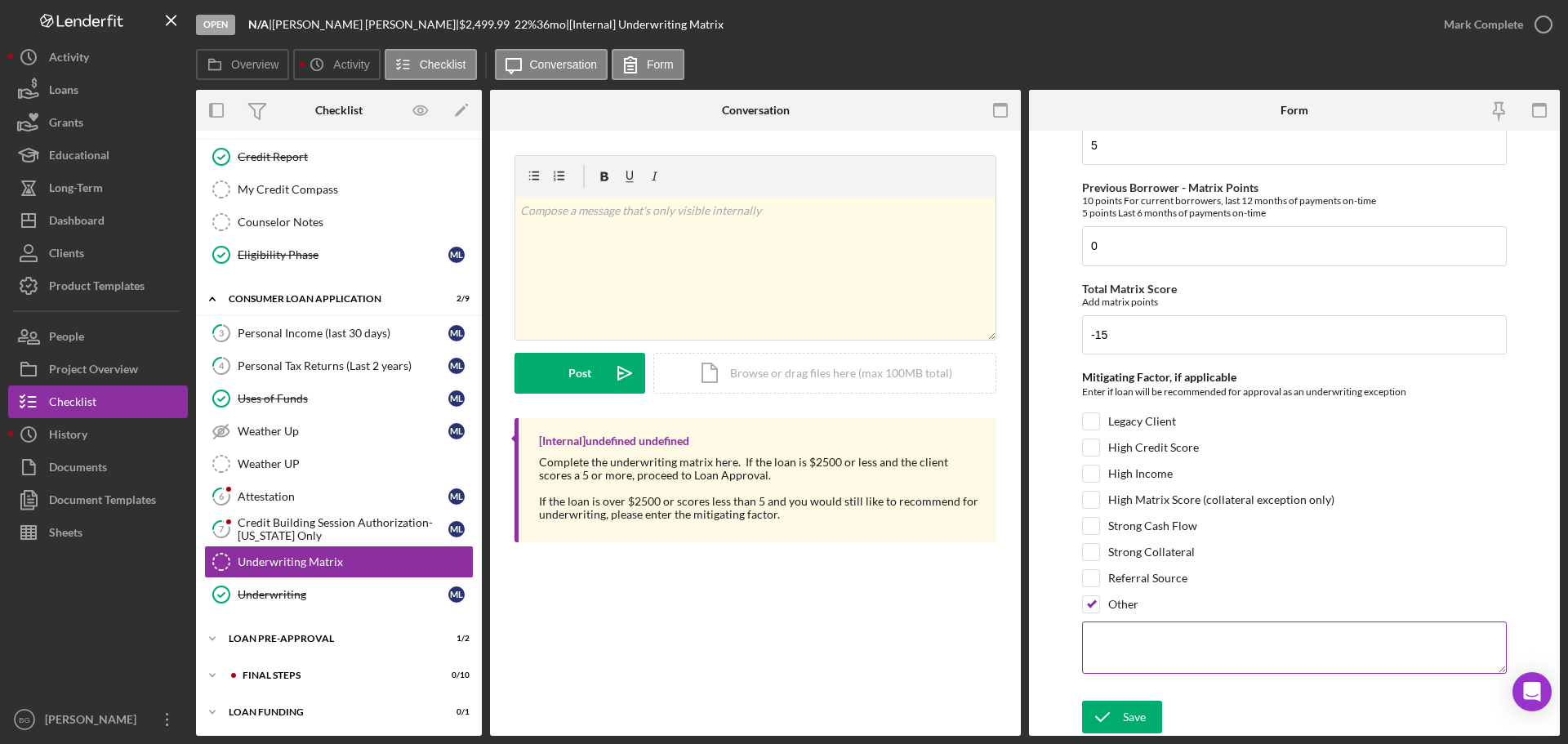
click at [1253, 654] on textarea at bounding box center [1294, 648] width 425 height 52
type textarea "School teacher that had issues with summer school this year, but back with [DEM…"
click at [1134, 711] on div "Save" at bounding box center [1134, 717] width 23 height 33
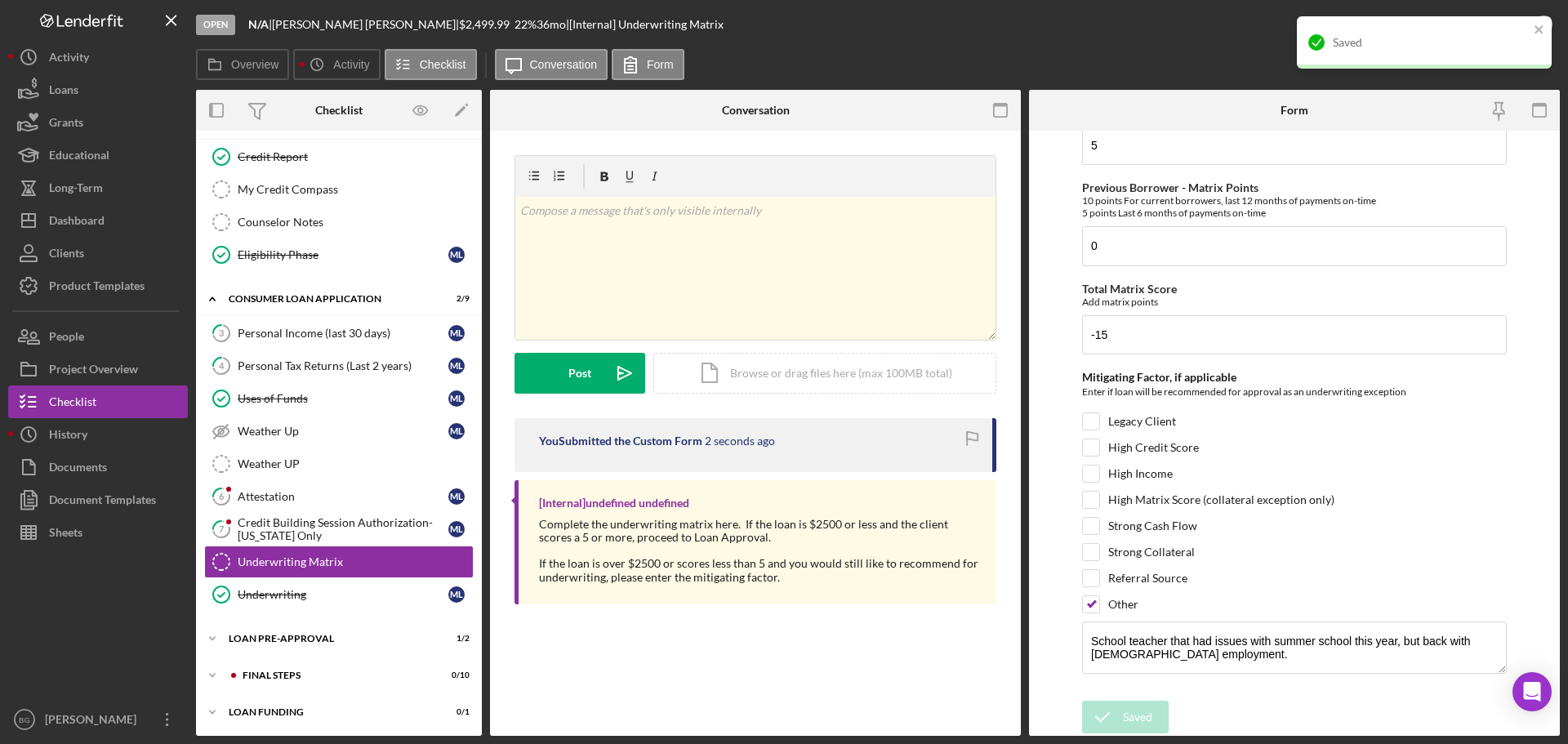
scroll to position [0, 0]
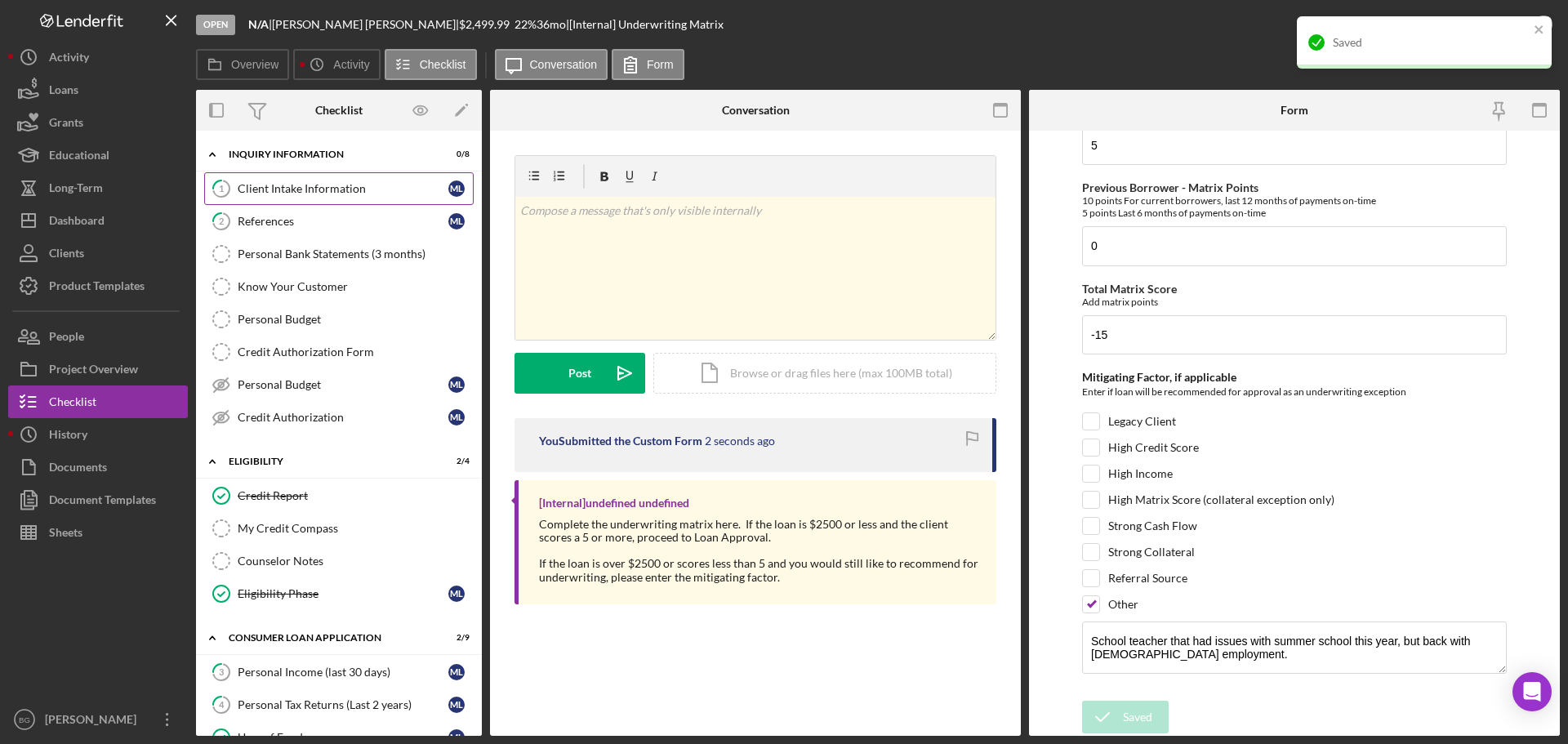
click at [304, 187] on div "Client Intake Information" at bounding box center [342, 188] width 210 height 13
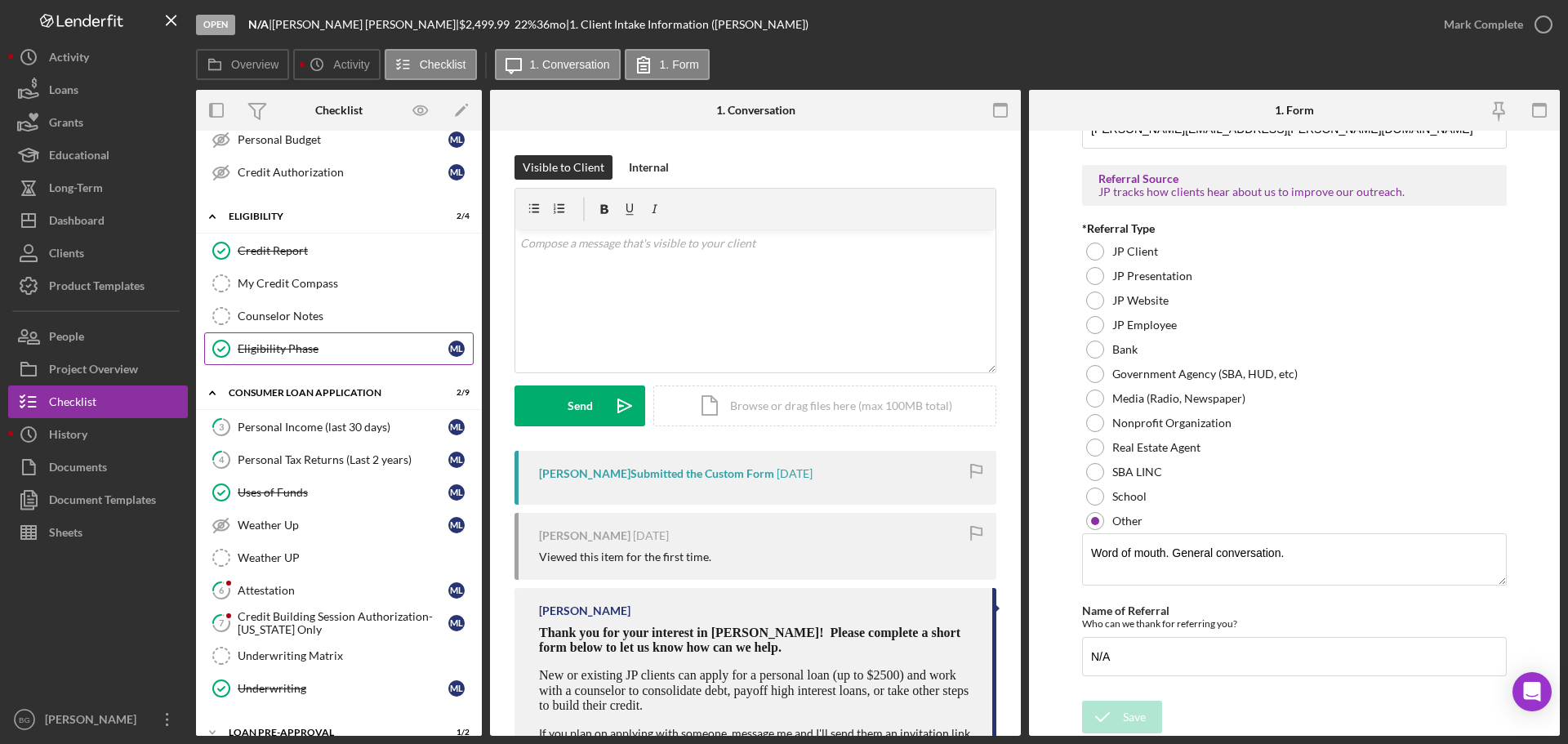
scroll to position [341, 0]
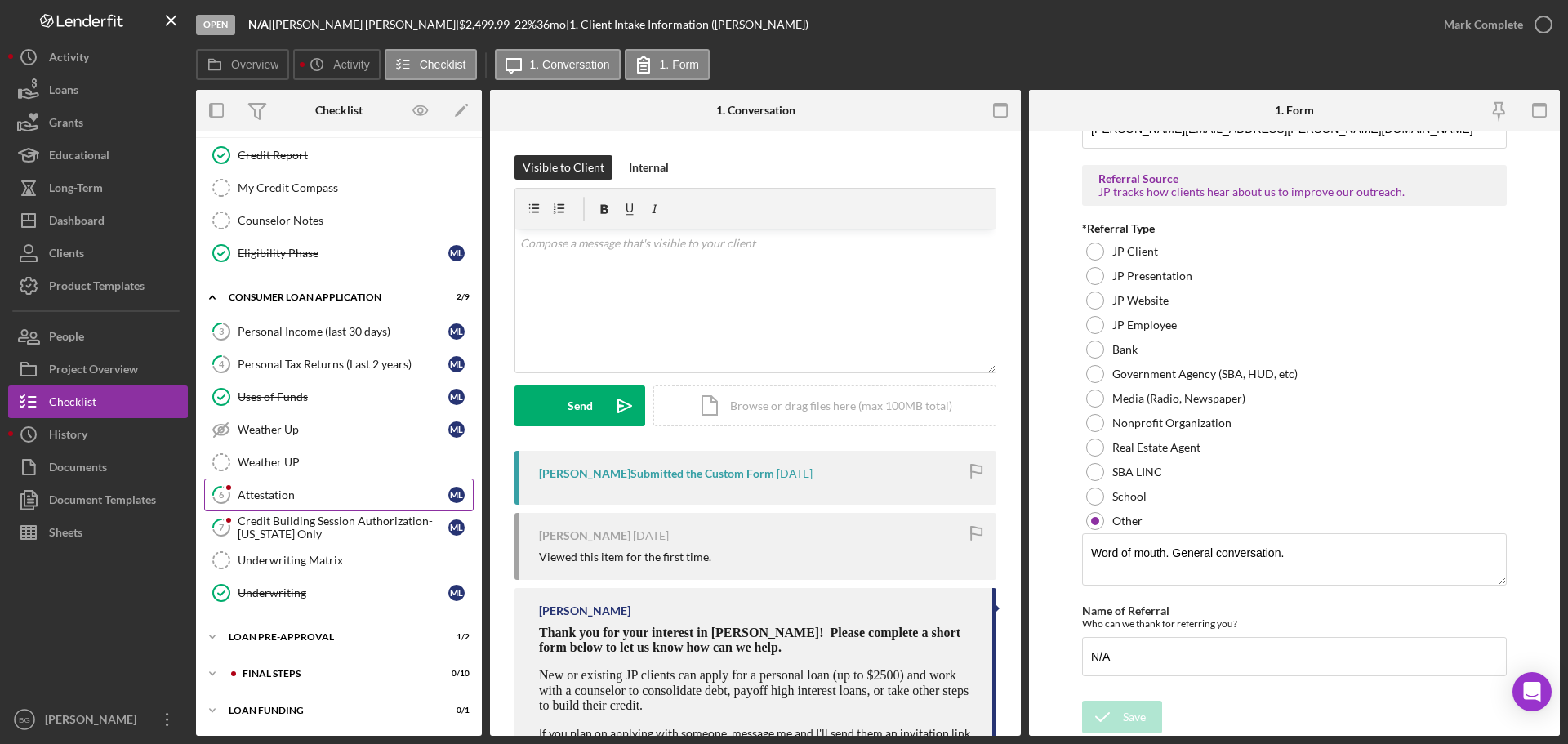
click at [296, 488] on div "Attestation" at bounding box center [342, 495] width 210 height 13
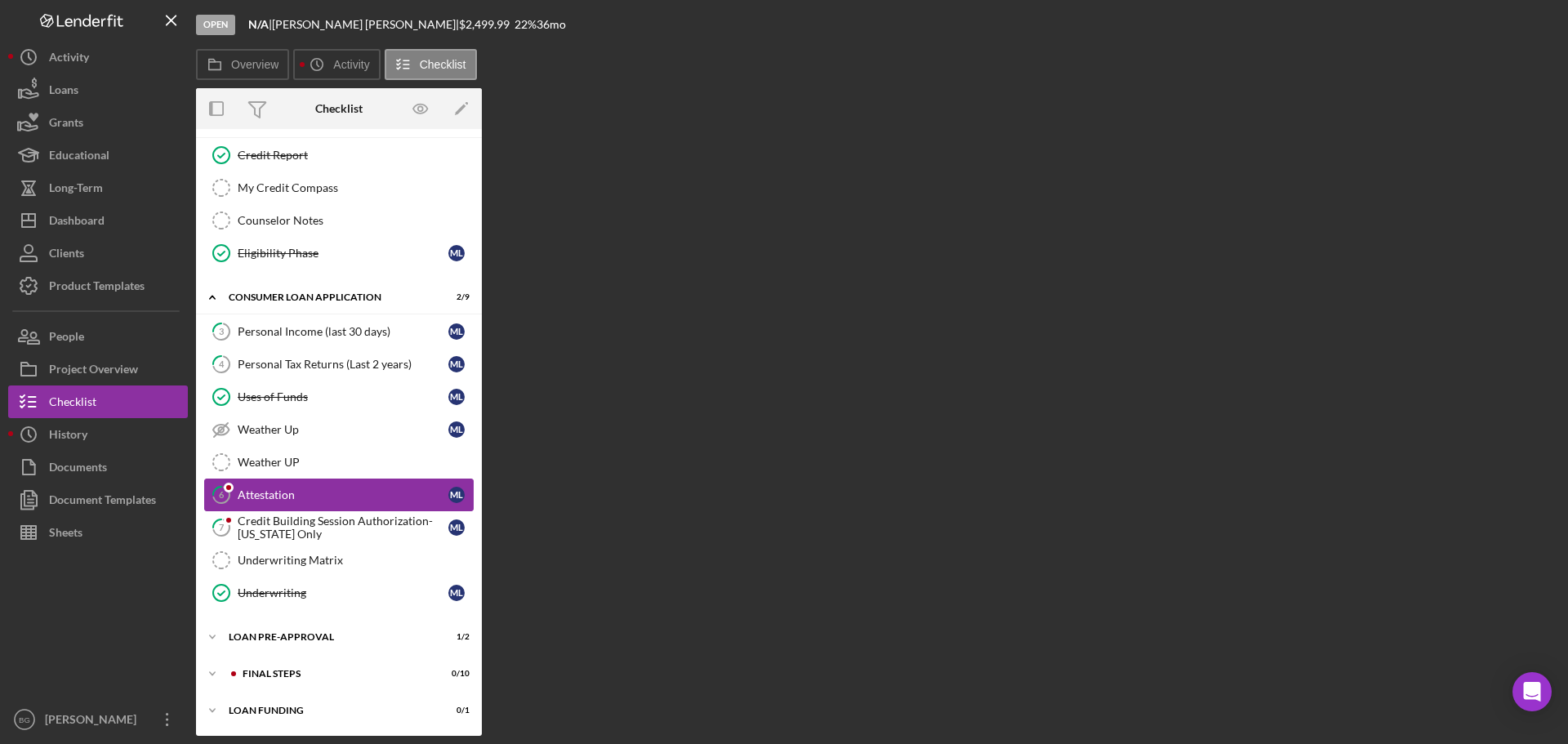
scroll to position [339, 0]
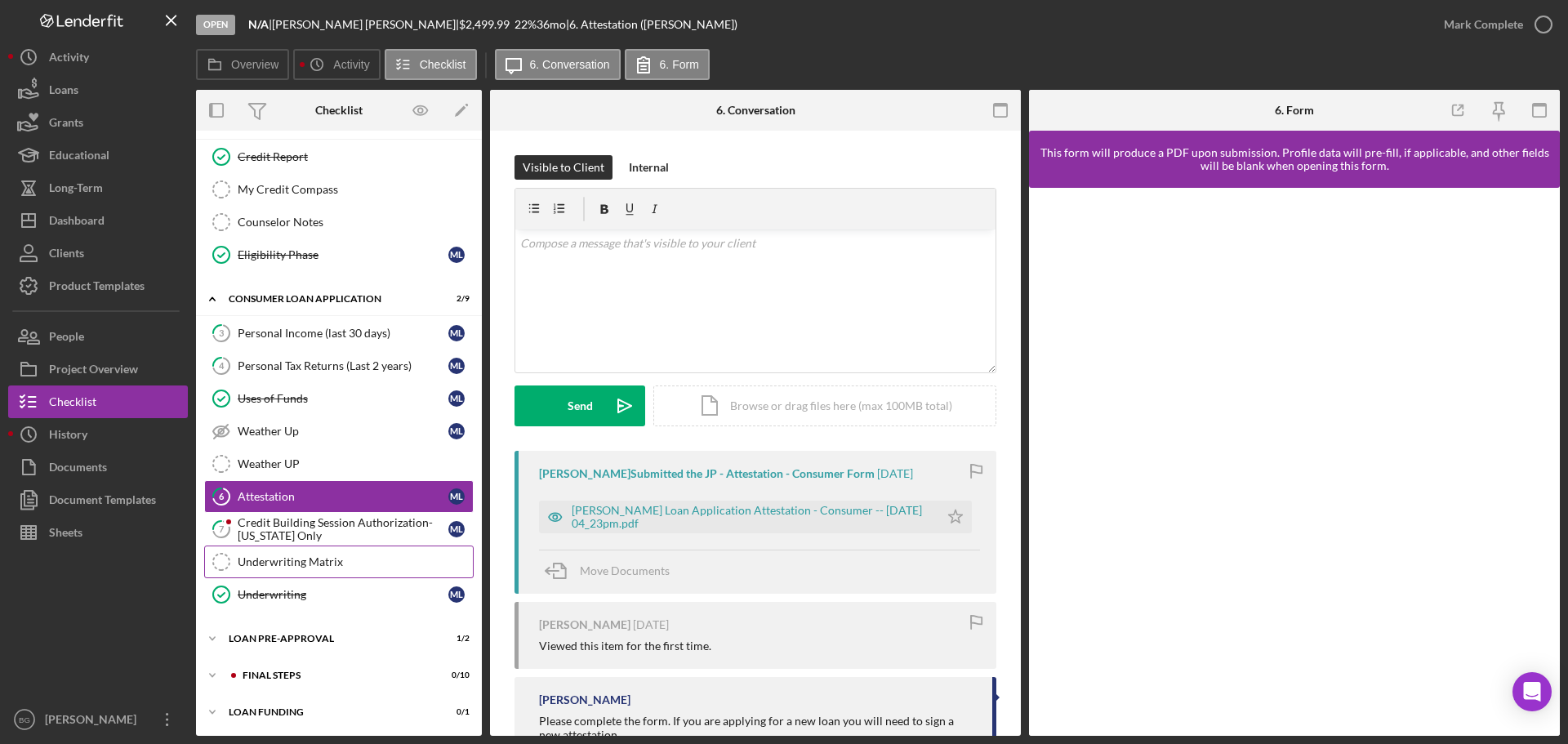
click at [309, 564] on div "Underwriting Matrix" at bounding box center [355, 561] width 236 height 13
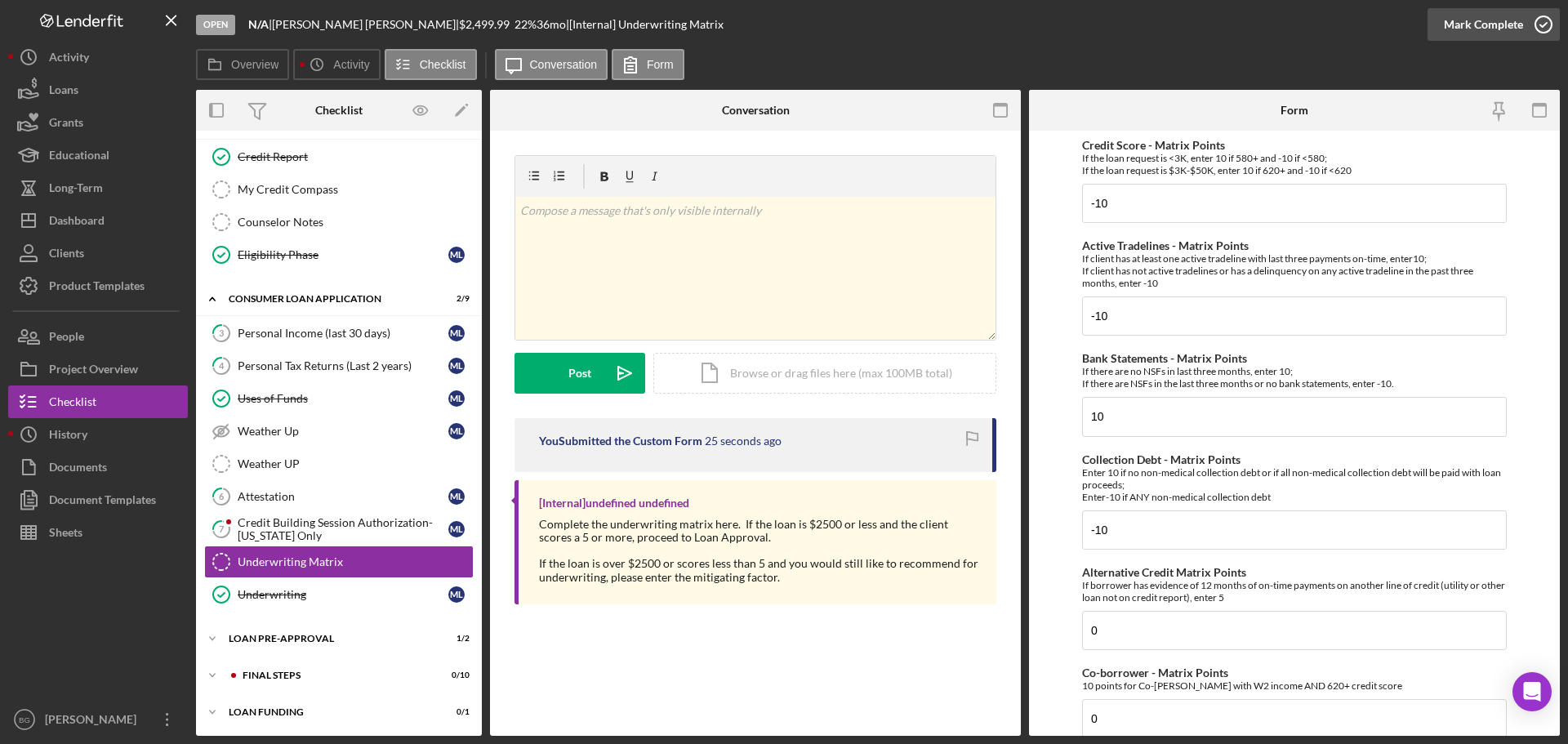
click at [1475, 22] on div "Mark Complete" at bounding box center [1483, 24] width 79 height 33
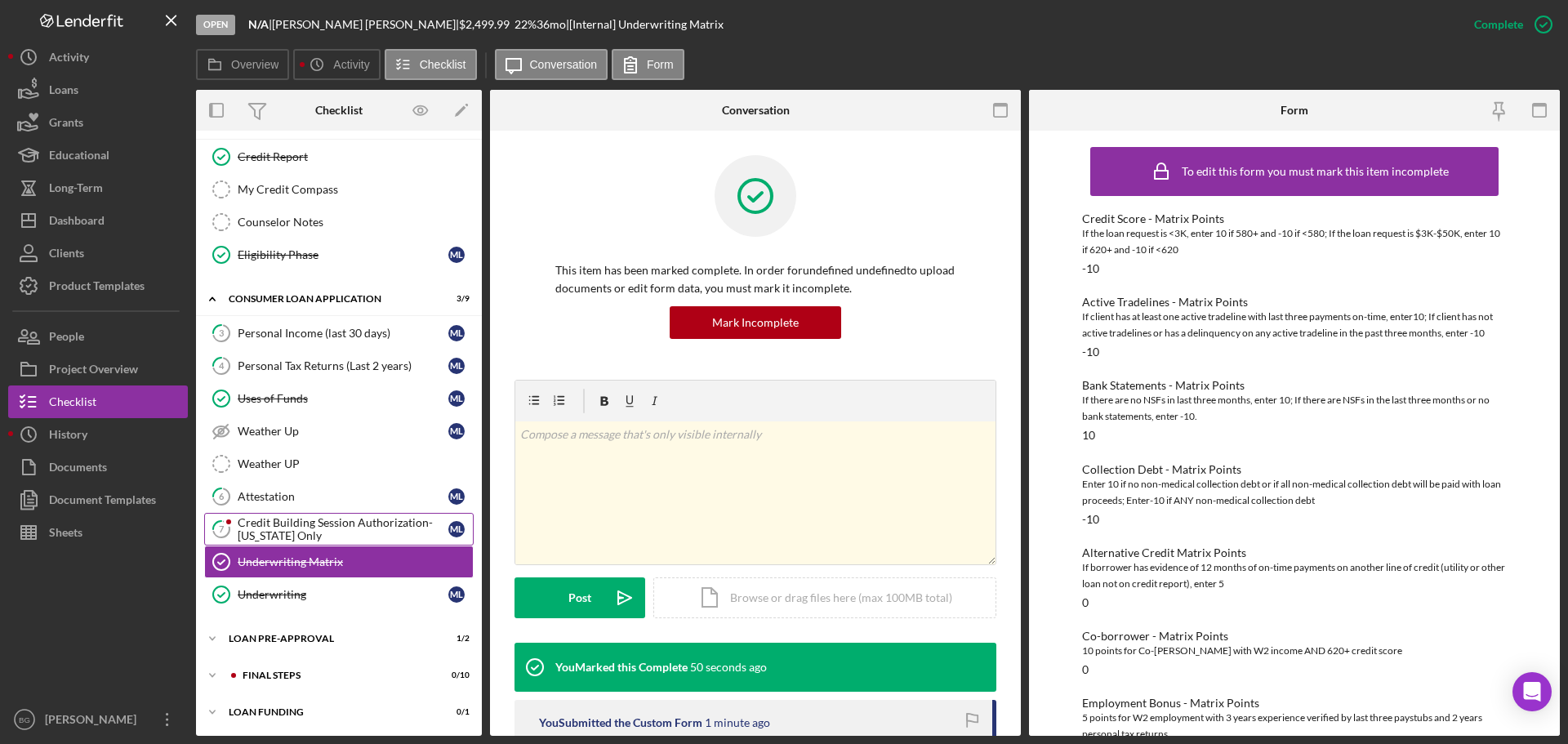
scroll to position [341, 0]
click at [282, 627] on div "Icon/Expander Loan Pre-Approval 1 / 2" at bounding box center [338, 637] width 286 height 33
click at [298, 701] on div "Loan Pre-Approval" at bounding box center [342, 703] width 210 height 13
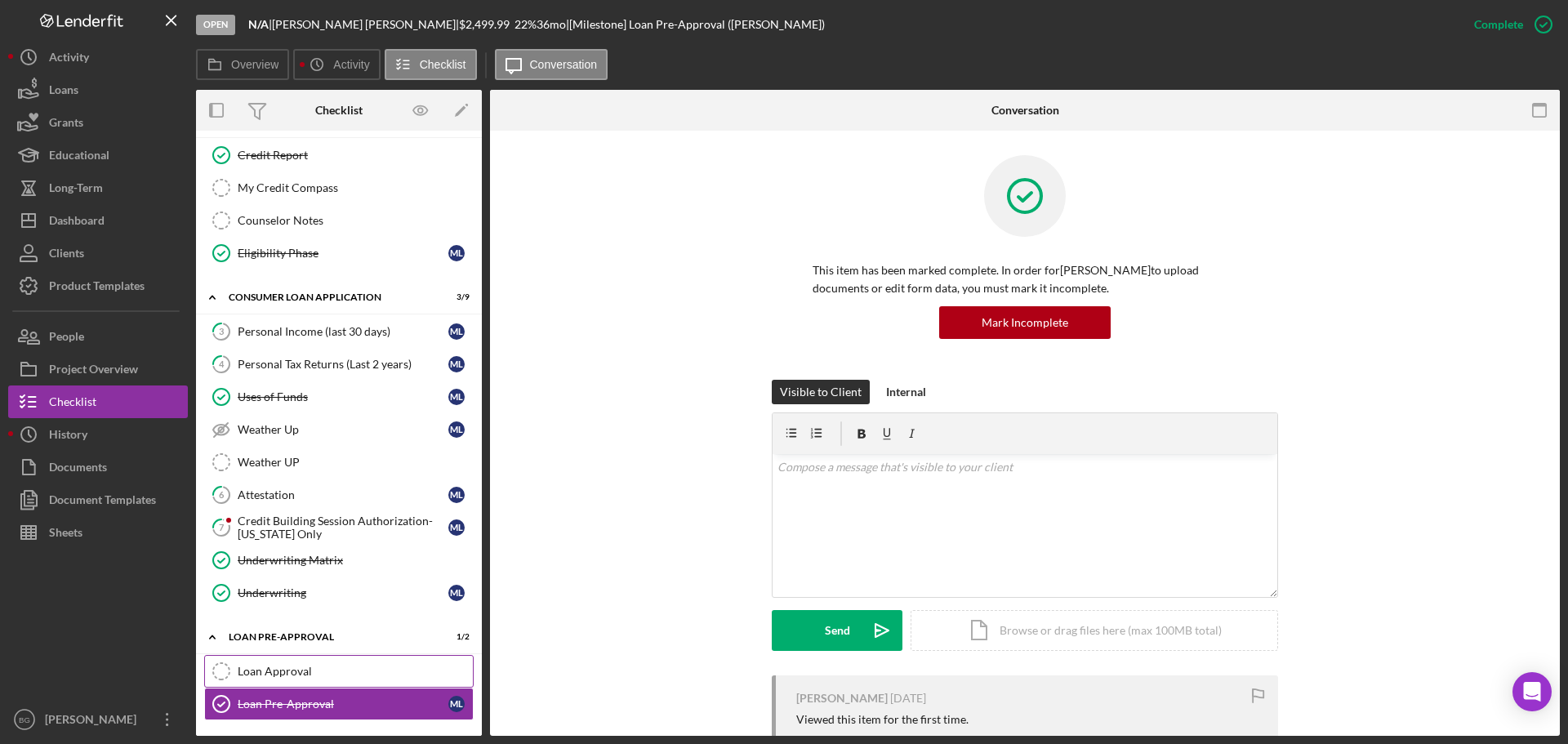
click at [297, 681] on link "Loan Approval Loan Approval" at bounding box center [339, 671] width 269 height 33
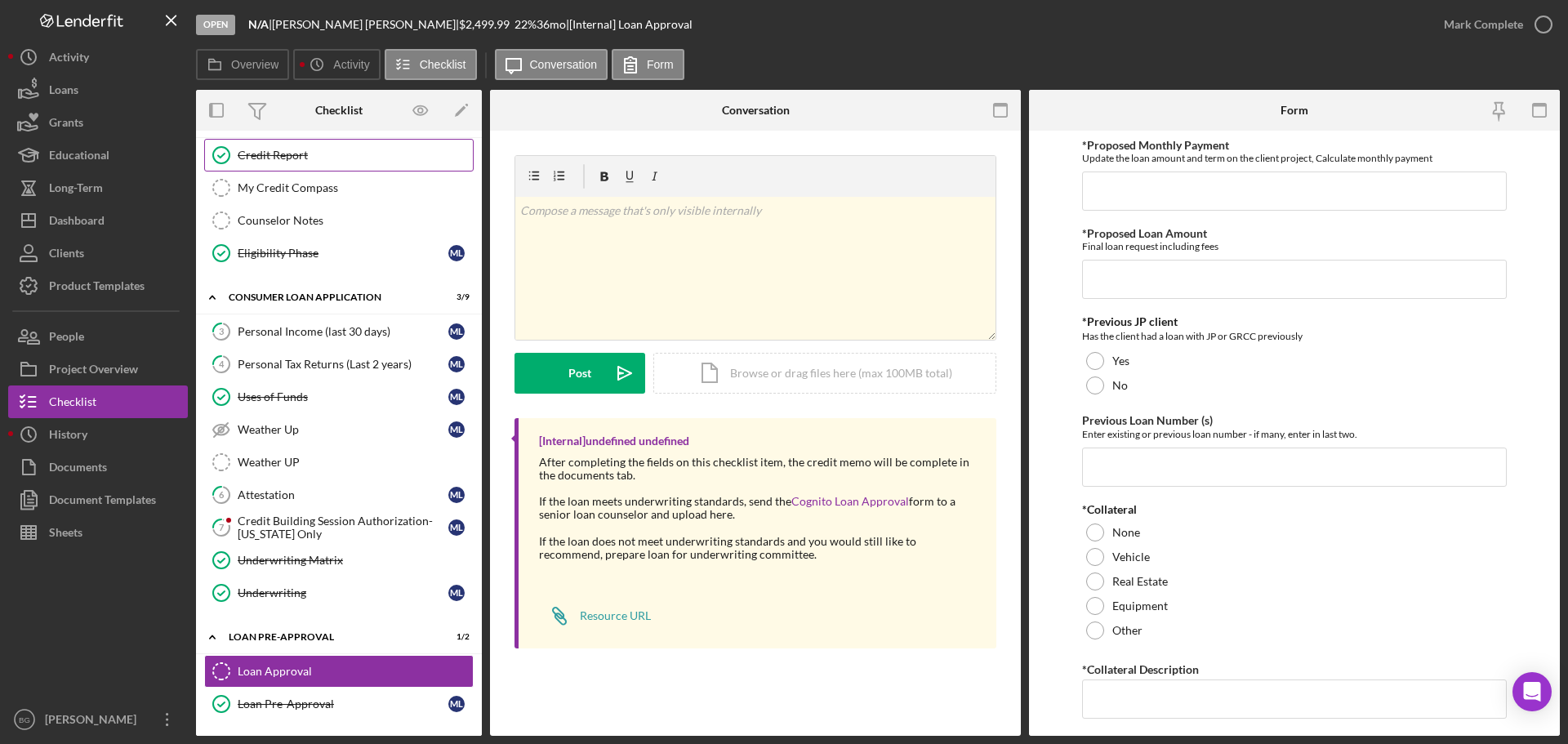
click at [304, 152] on div "Credit Report" at bounding box center [355, 155] width 236 height 13
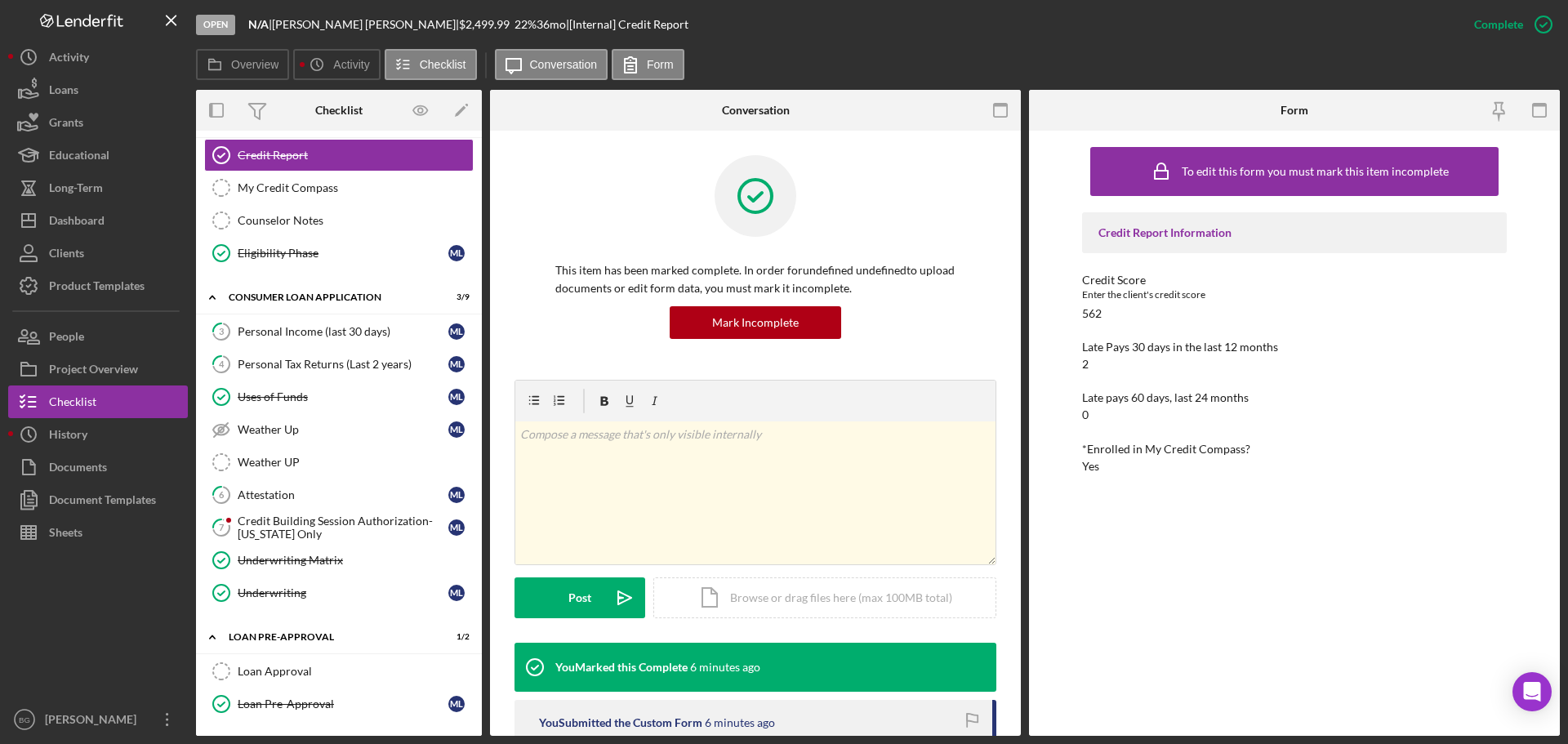
scroll to position [327, 0]
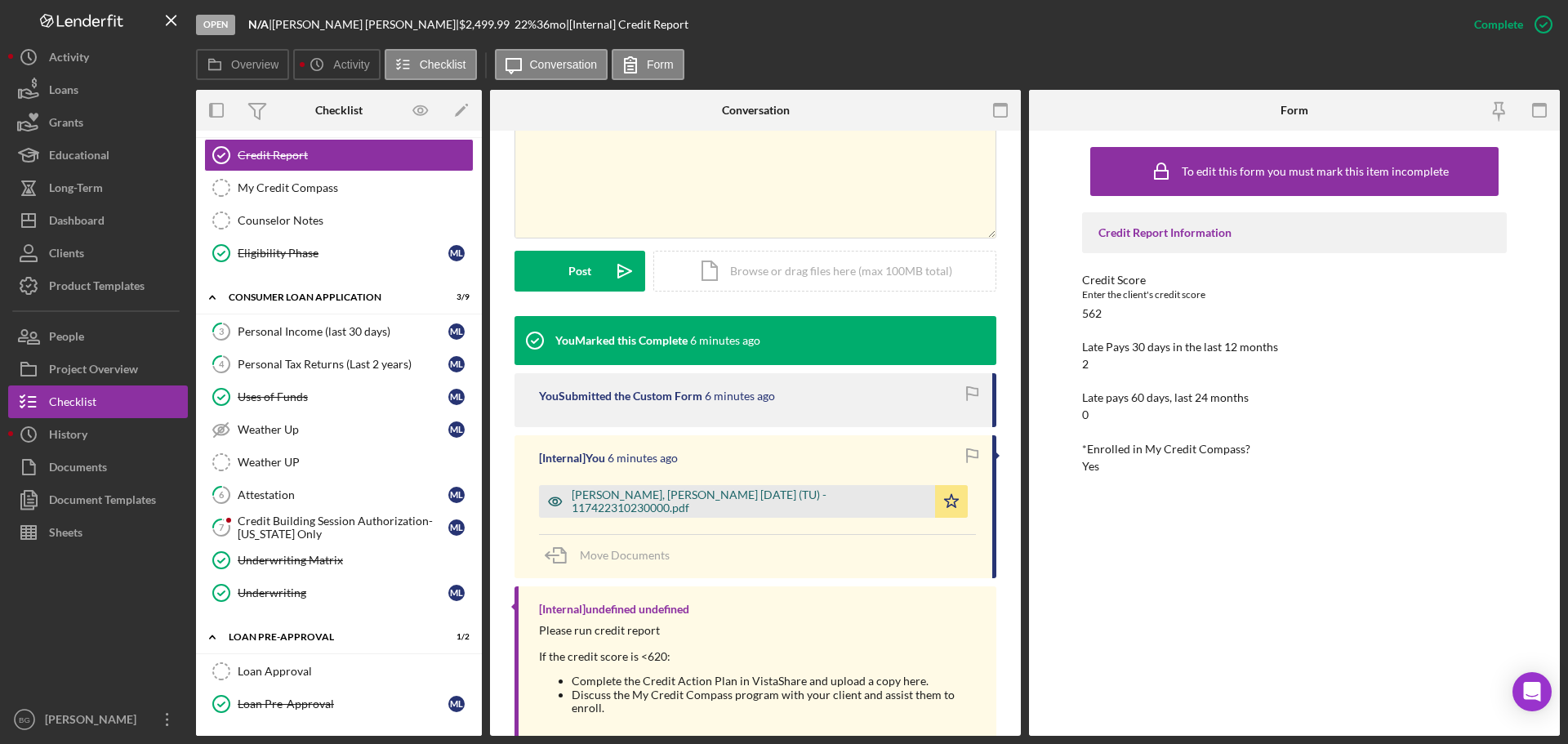
click at [653, 501] on div "[PERSON_NAME], [PERSON_NAME] [DATE] (TU) - 117422310230000.pdf" at bounding box center [749, 502] width 355 height 26
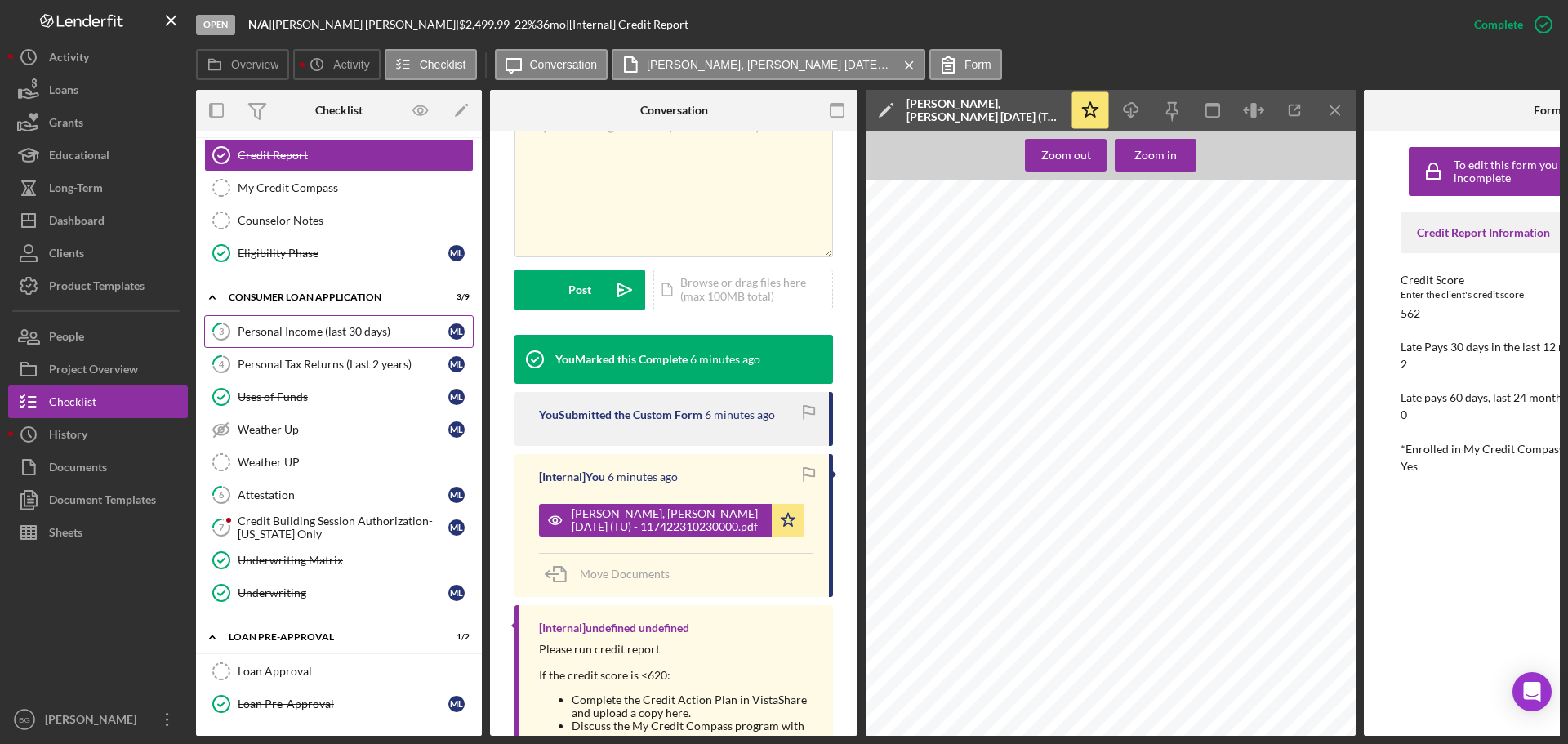
scroll to position [0, 0]
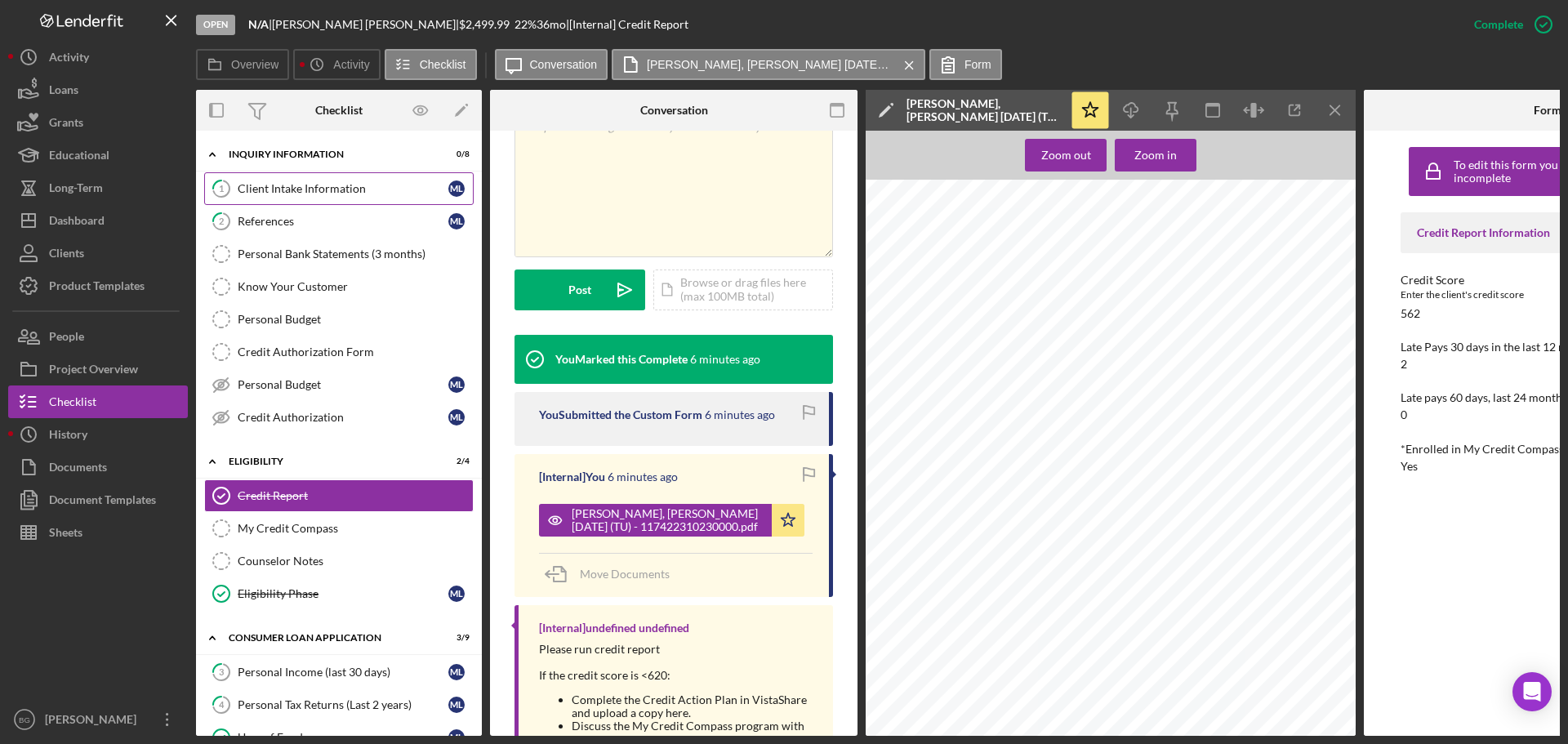
click at [278, 201] on link "1 Client Intake Information M L" at bounding box center [339, 189] width 269 height 33
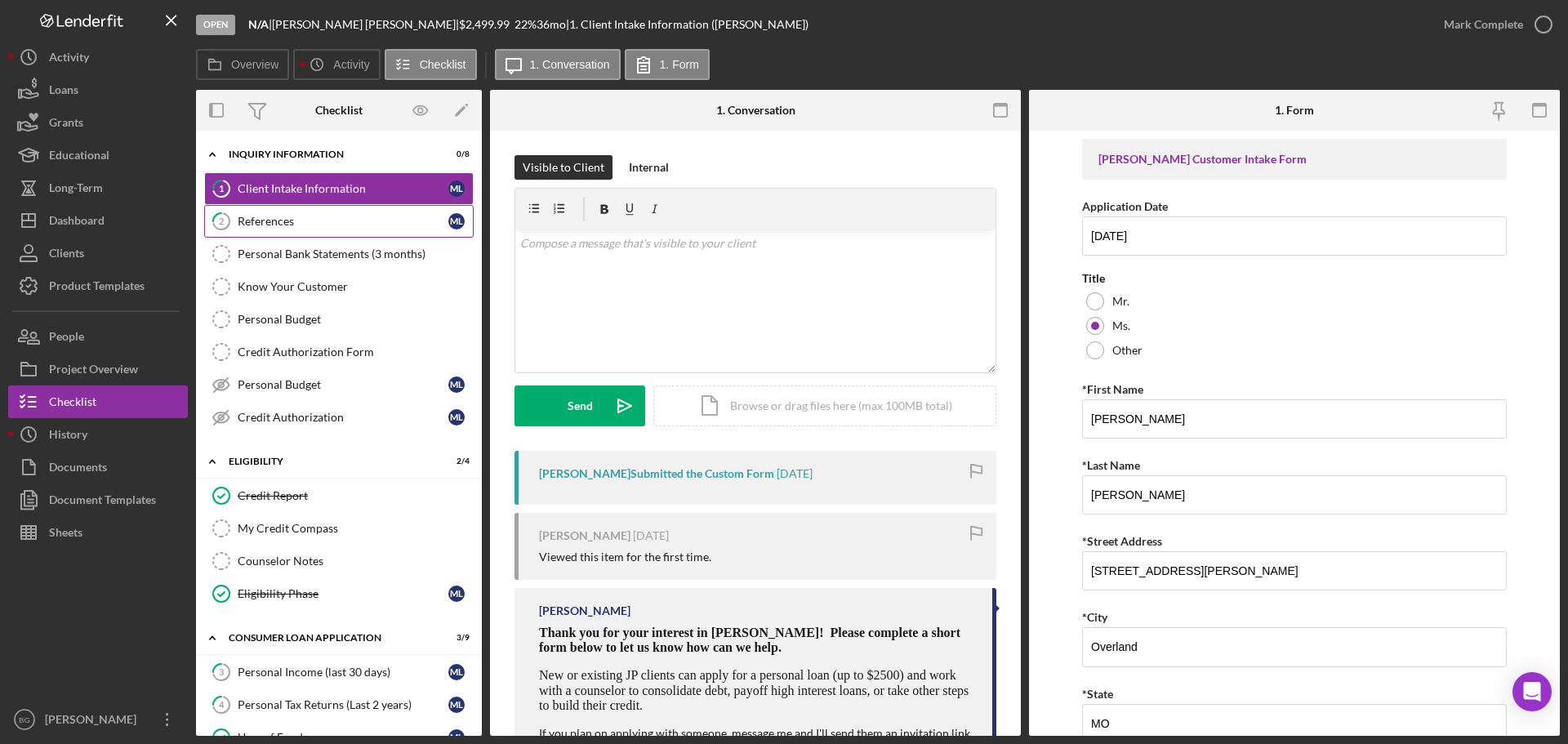
click at [280, 228] on div "References" at bounding box center [342, 221] width 210 height 13
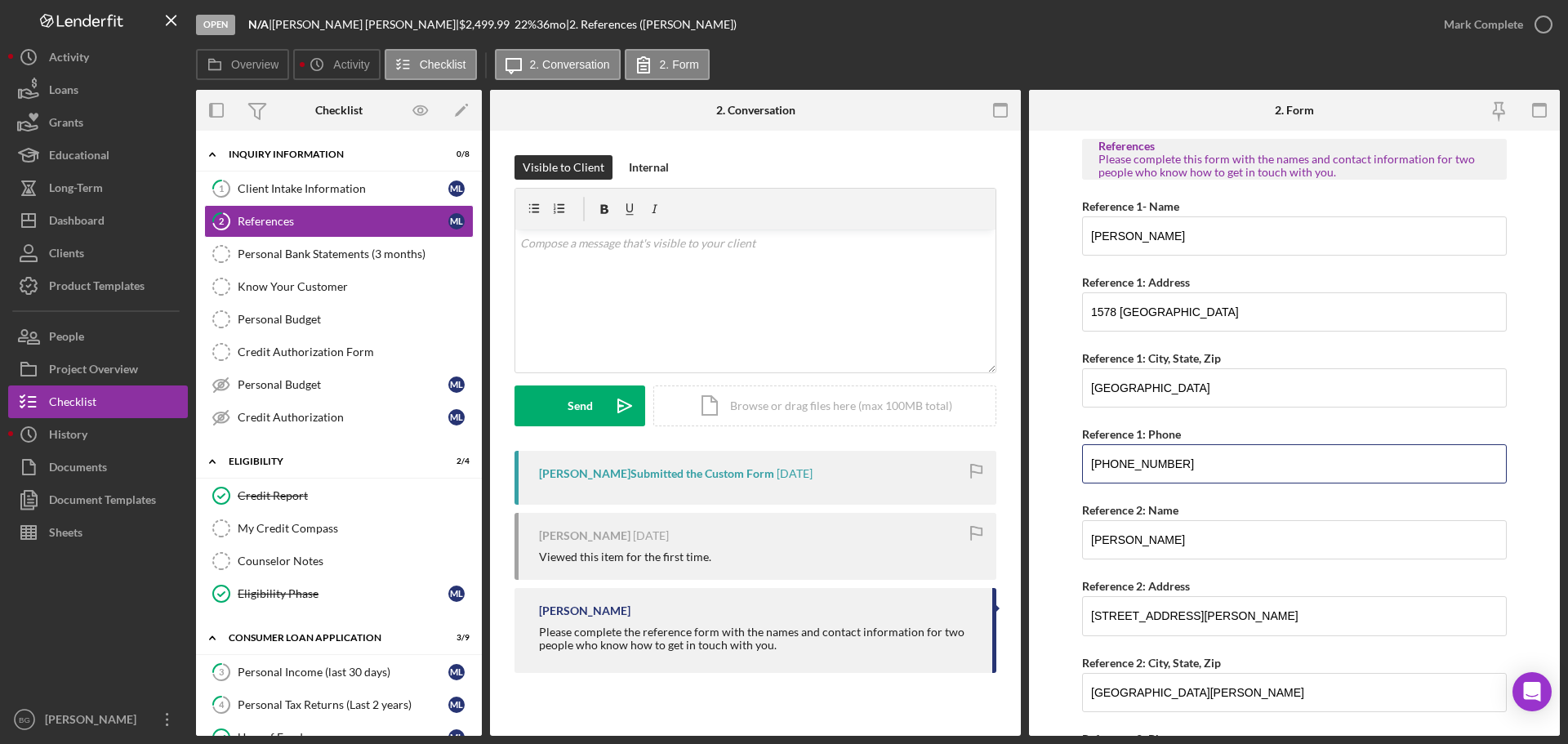
drag, startPoint x: 1179, startPoint y: 460, endPoint x: 931, endPoint y: 467, distance: 248.1
click at [931, 467] on div "Overview Internal Workflow Stage Open Icon/Dropdown Arrow Archive (can unarchiv…" at bounding box center [877, 412] width 1364 height 646
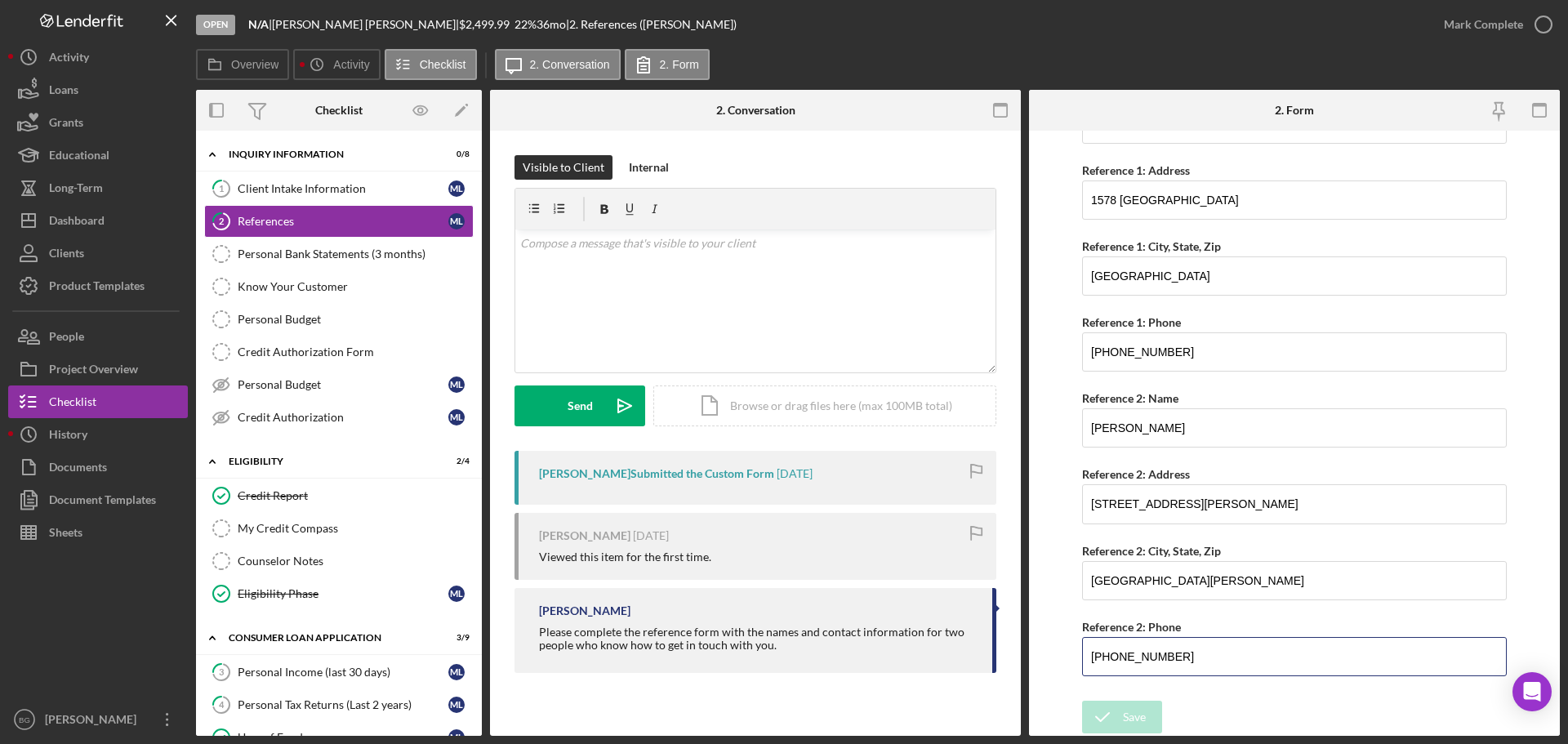
drag, startPoint x: 1191, startPoint y: 664, endPoint x: 977, endPoint y: 662, distance: 214.0
click at [978, 662] on div "Overview Internal Workflow Stage Open Icon/Dropdown Arrow Archive (can unarchiv…" at bounding box center [877, 412] width 1364 height 646
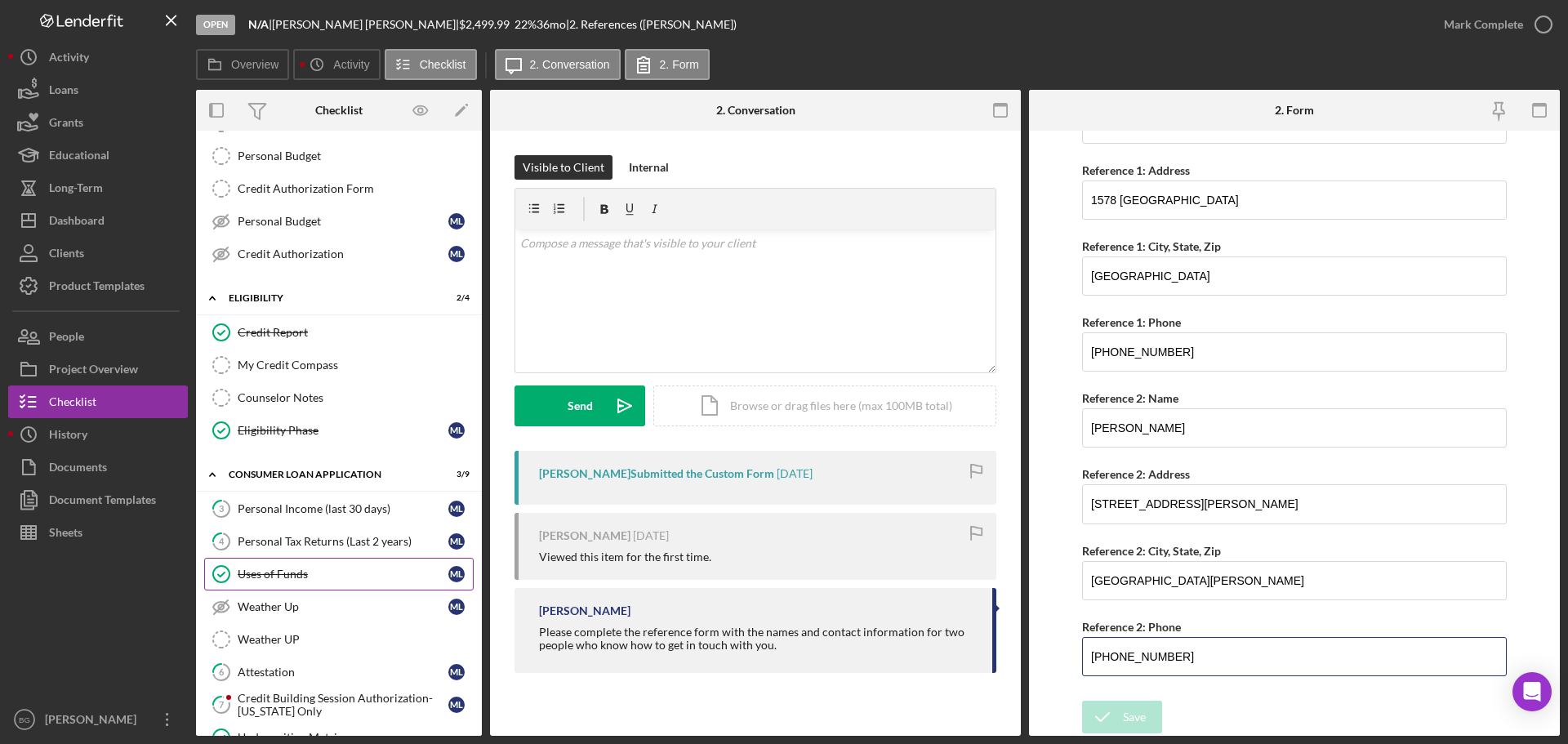
scroll to position [245, 0]
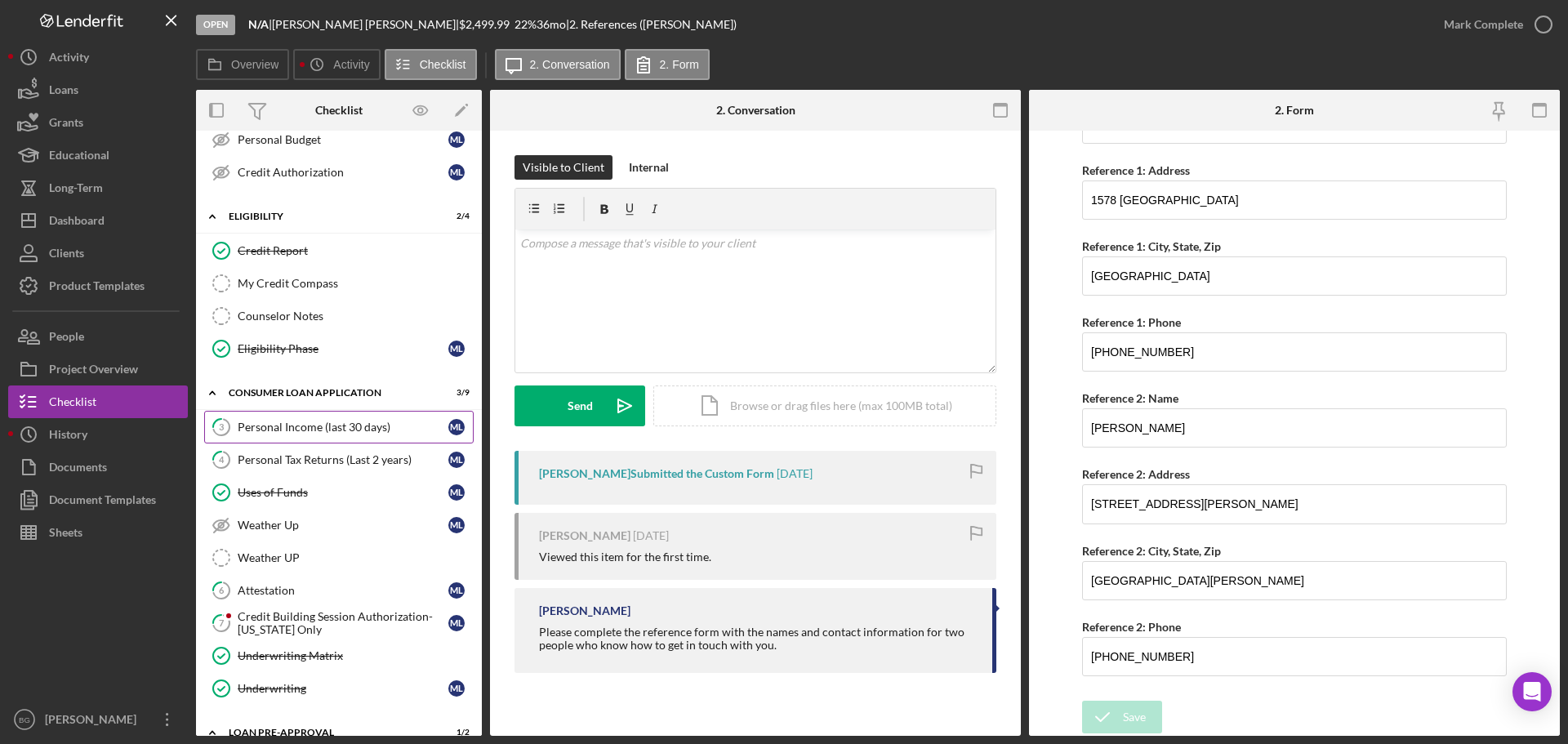
click at [307, 430] on div "Personal Income (last 30 days)" at bounding box center [342, 427] width 210 height 13
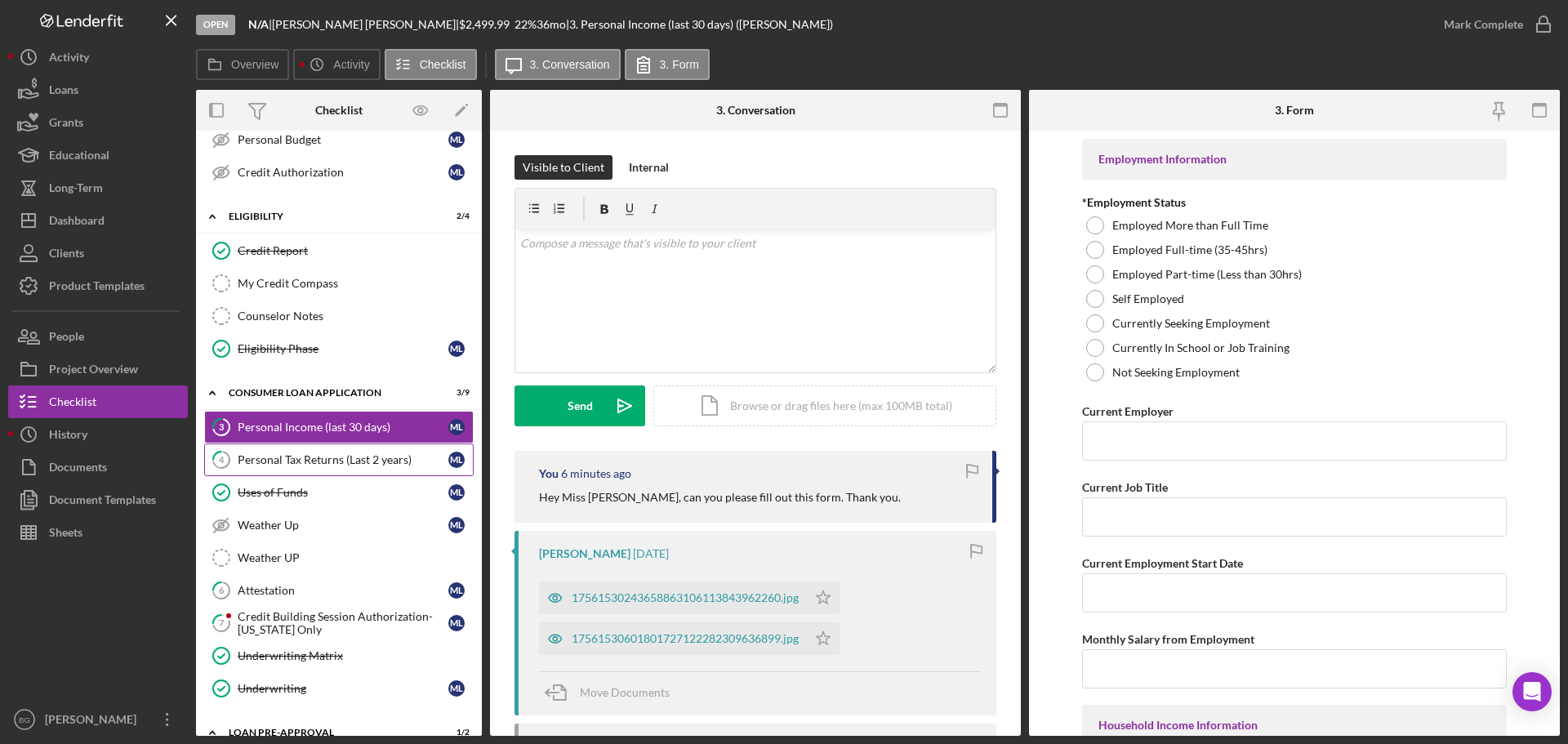
click at [310, 461] on div "Personal Tax Returns (Last 2 years)" at bounding box center [342, 459] width 210 height 13
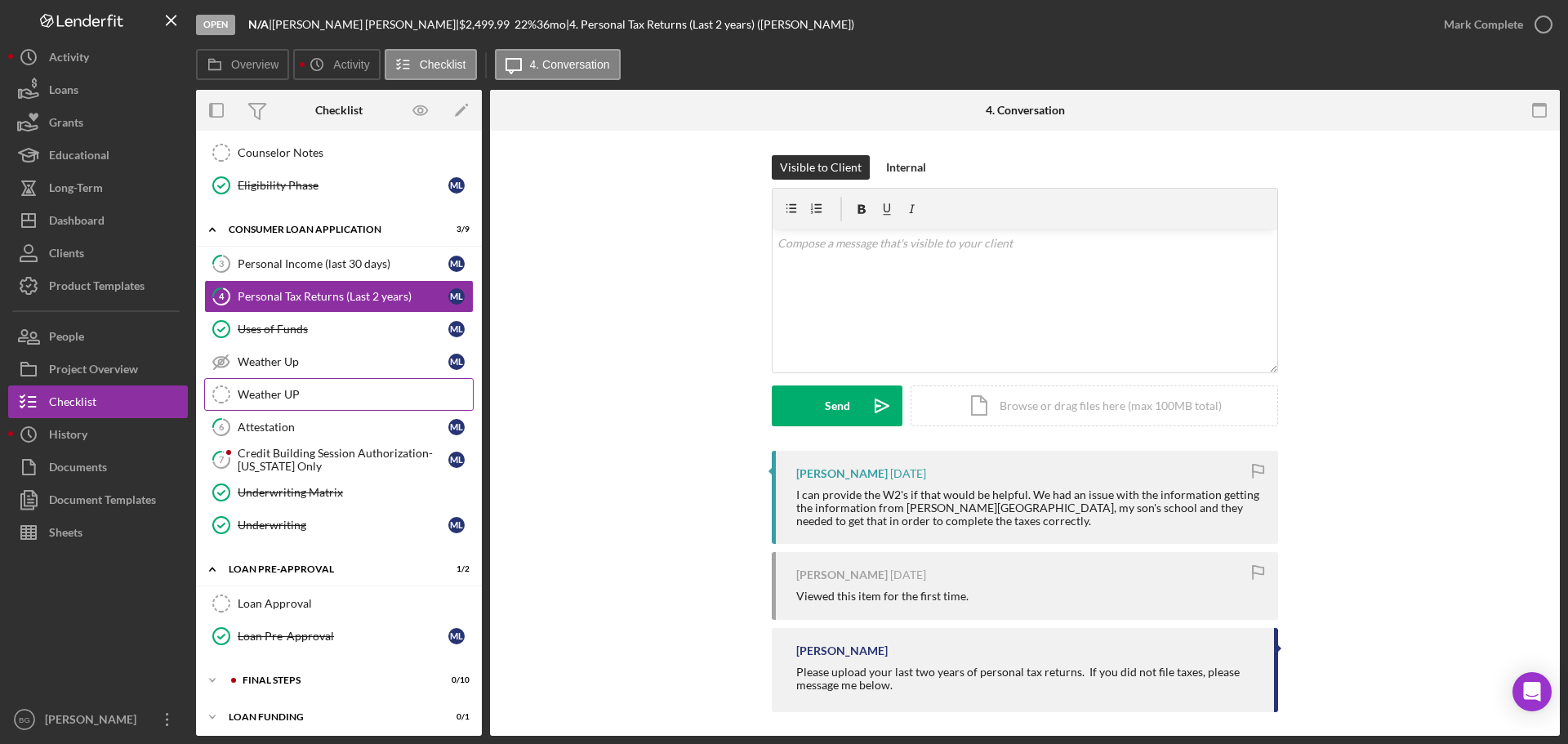
scroll to position [415, 0]
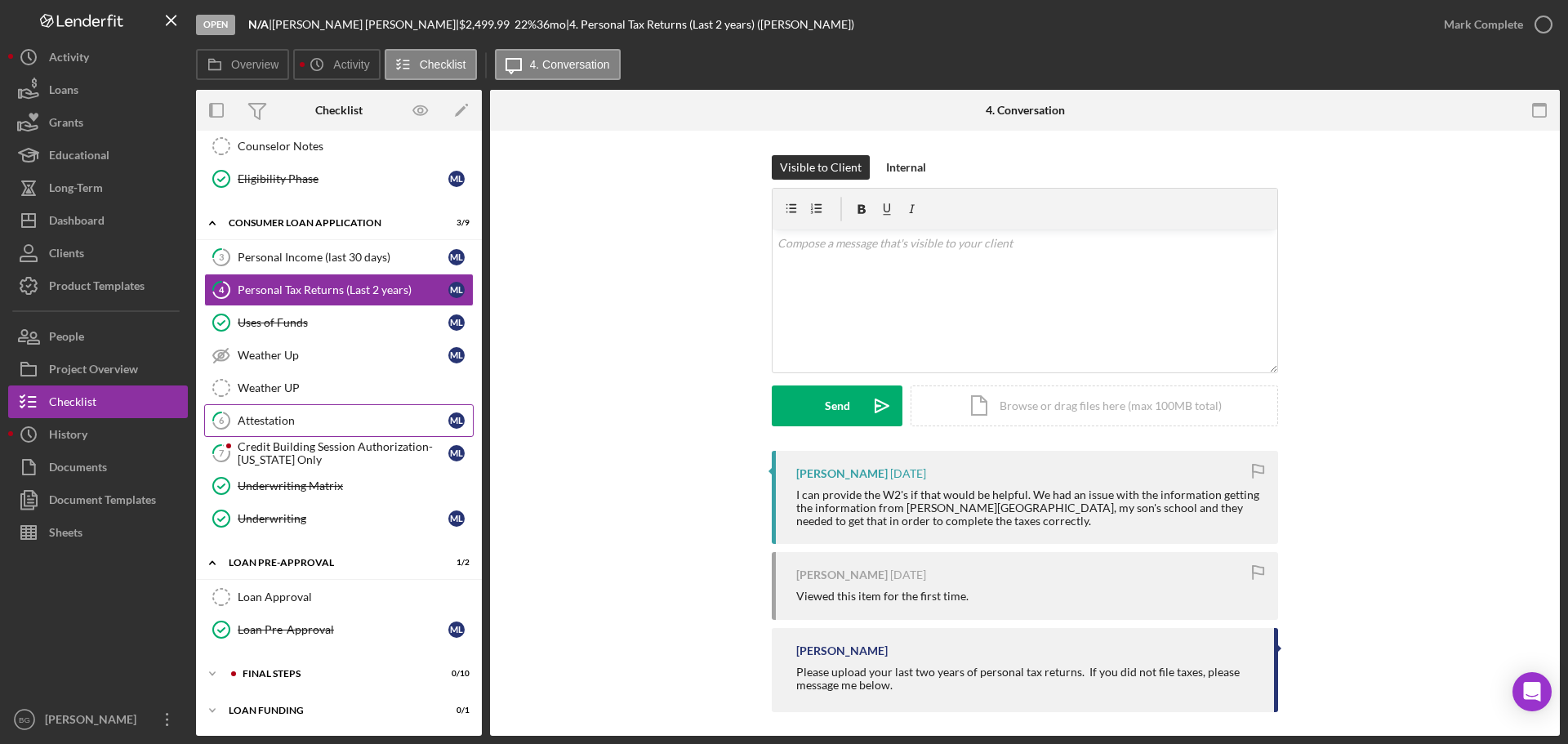
click at [305, 427] on div "Attestation" at bounding box center [342, 420] width 210 height 13
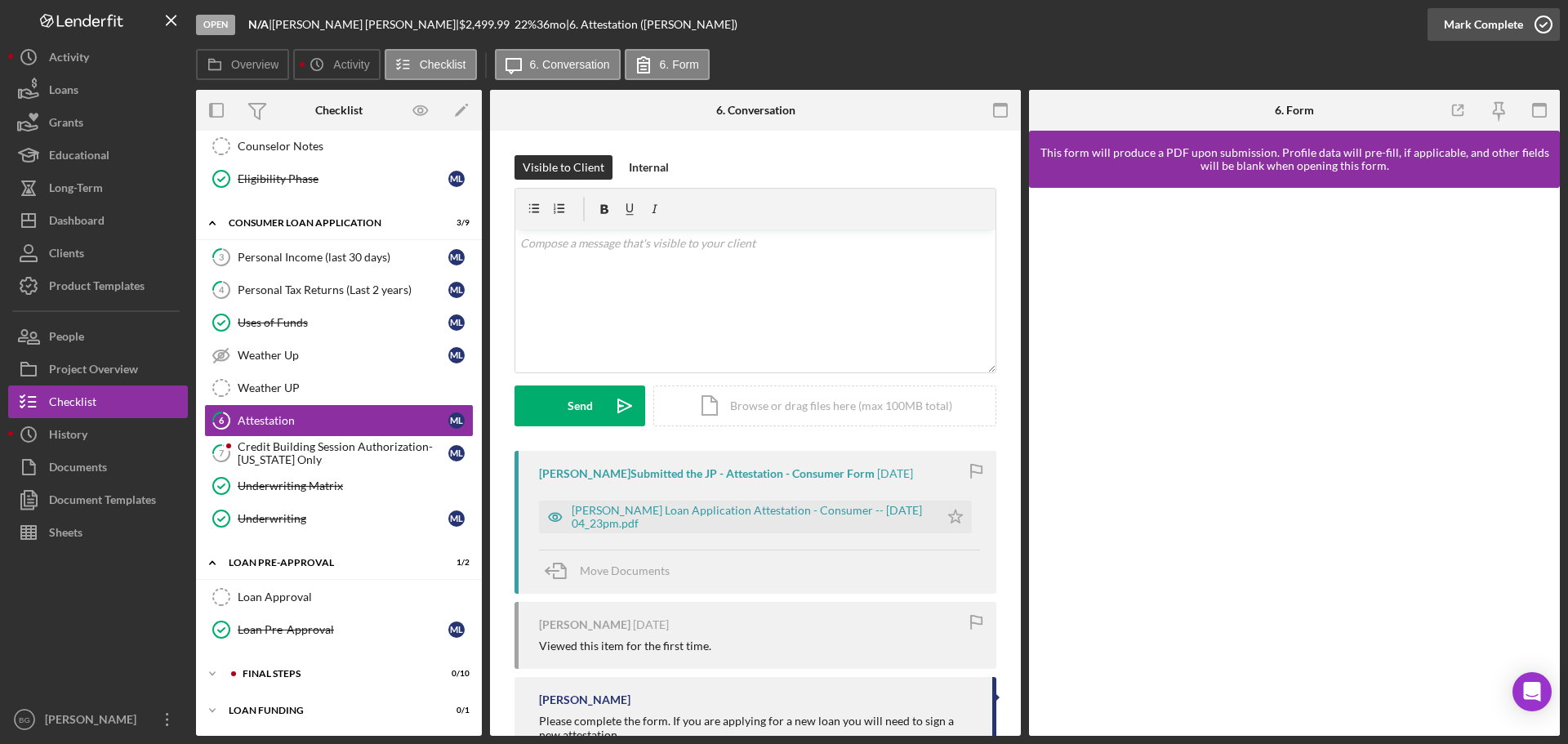
click at [1490, 23] on div "Mark Complete" at bounding box center [1483, 24] width 79 height 33
click at [273, 464] on div "Credit Building Session Authorization- [US_STATE] Only" at bounding box center [342, 453] width 210 height 26
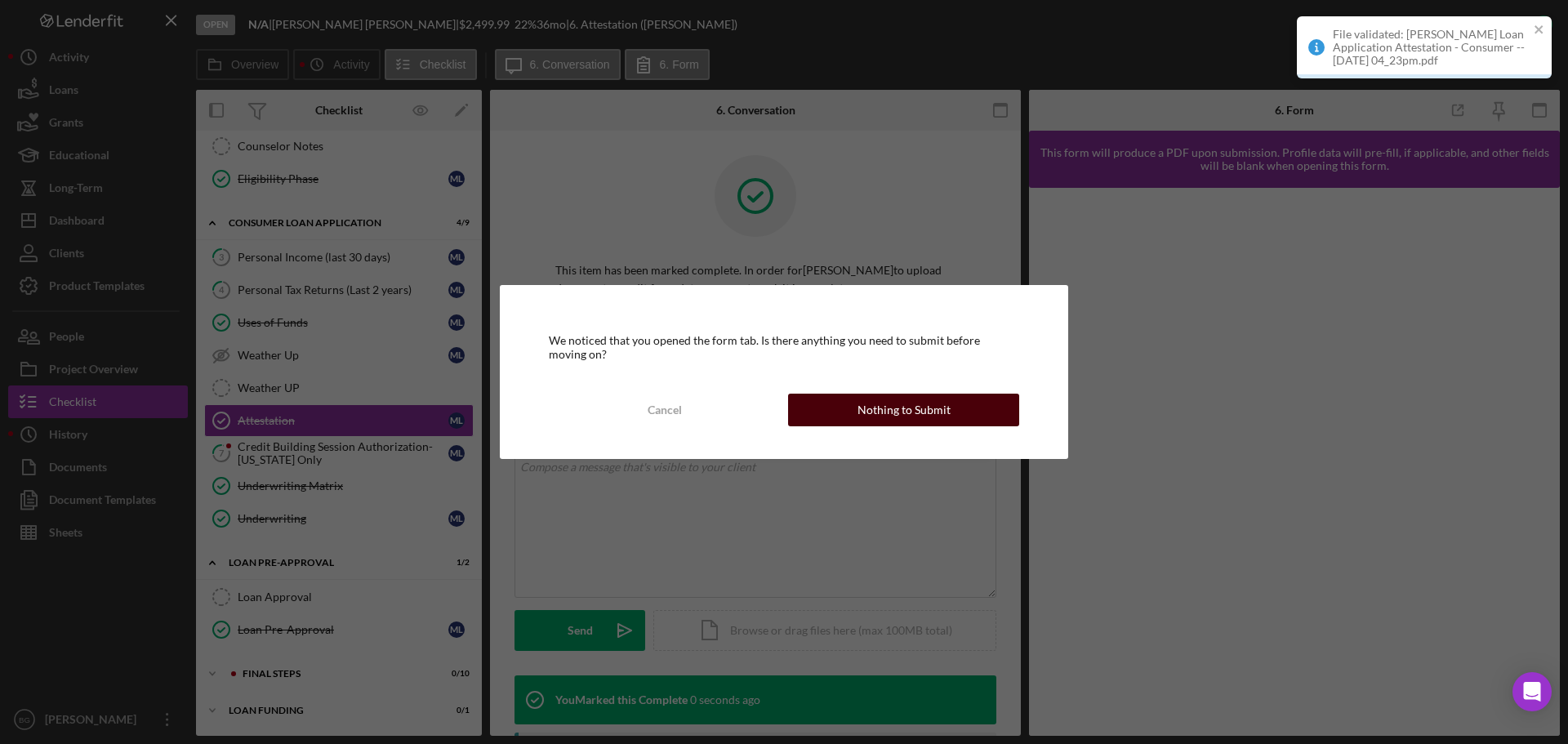
click at [883, 423] on div "Nothing to Submit" at bounding box center [903, 410] width 93 height 33
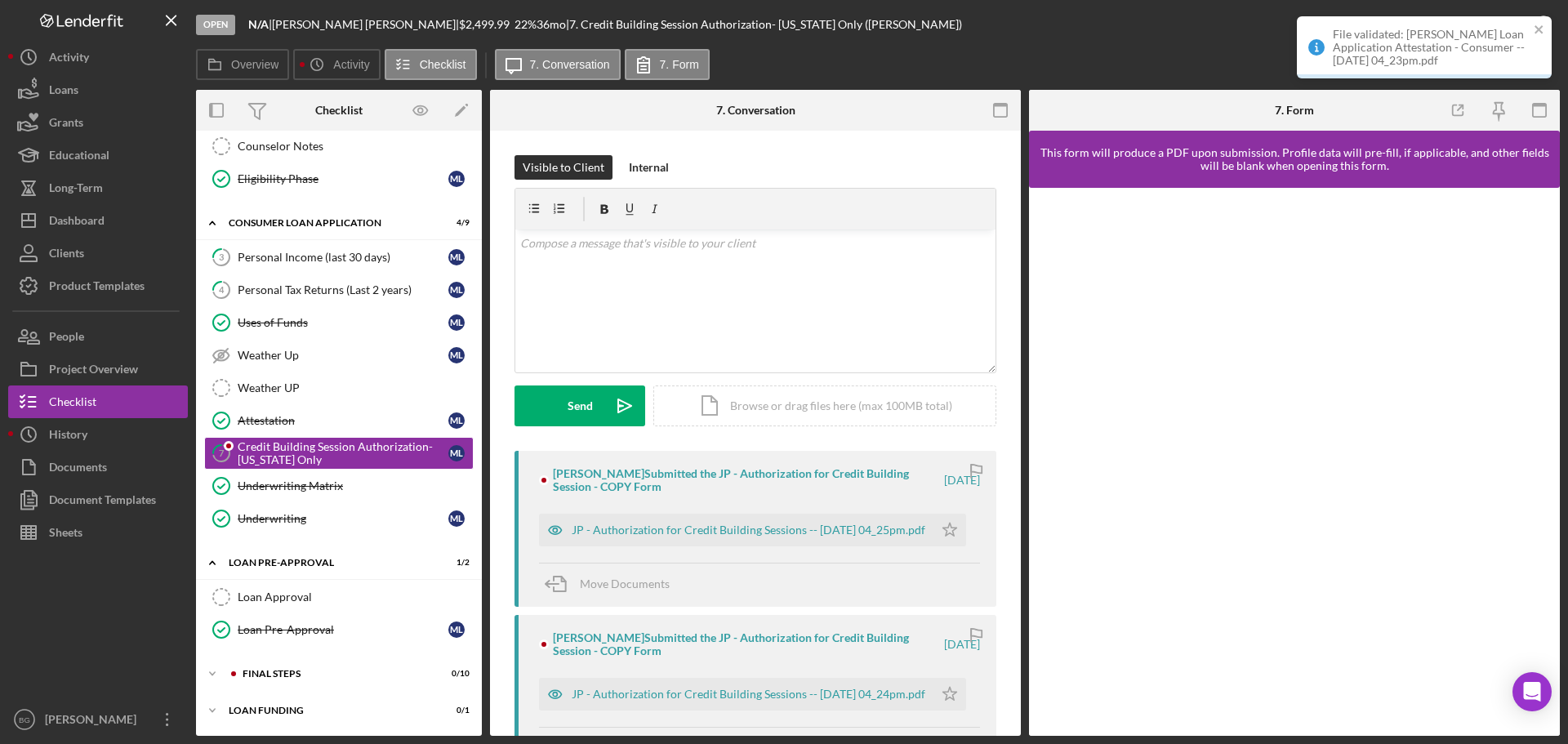
scroll to position [415, 0]
click at [1390, 58] on div "File validated: [PERSON_NAME] Loan Application Attestation - Consumer -- [DATE]…" at bounding box center [1430, 47] width 196 height 39
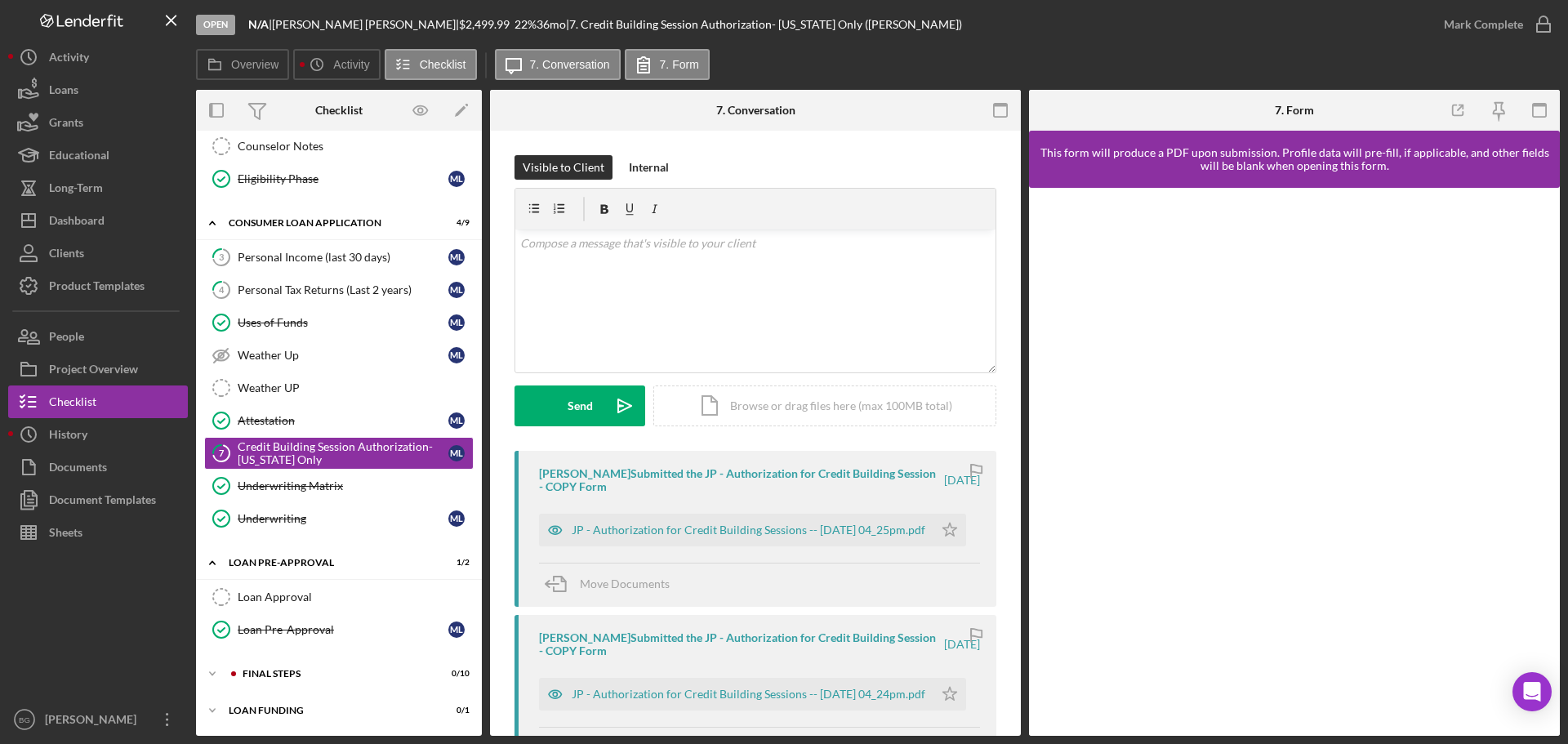
click at [1471, 27] on div "Open N/A | [PERSON_NAME] | $2,499.99 22 % 36 mo | 7. Credit Building Session Au…" at bounding box center [784, 372] width 1568 height 744
click at [950, 528] on icon "Icon/Star" at bounding box center [950, 530] width 33 height 33
click at [1452, 21] on div "Mark Complete" at bounding box center [1483, 24] width 79 height 33
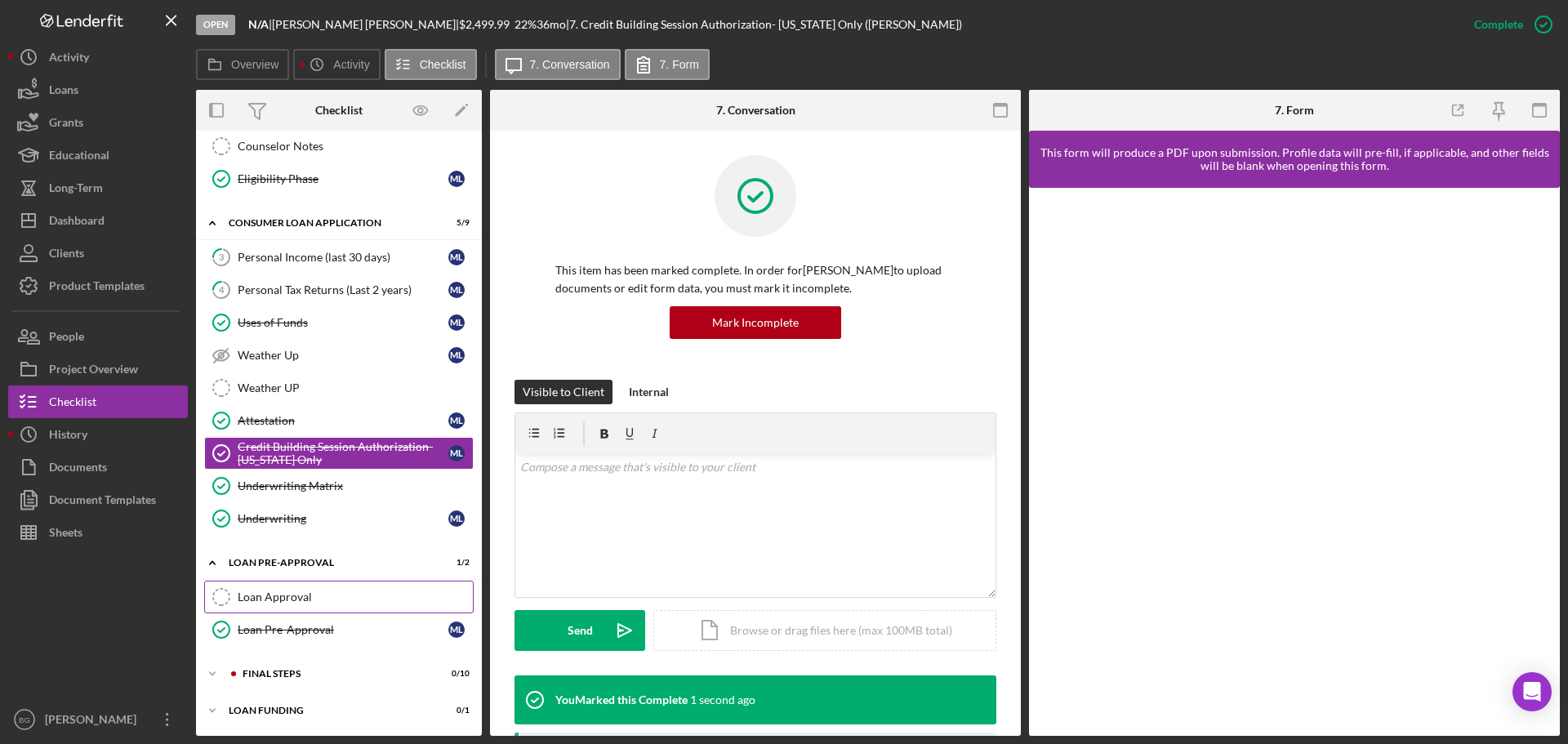
click at [282, 584] on link "Loan Approval Loan Approval" at bounding box center [339, 597] width 269 height 33
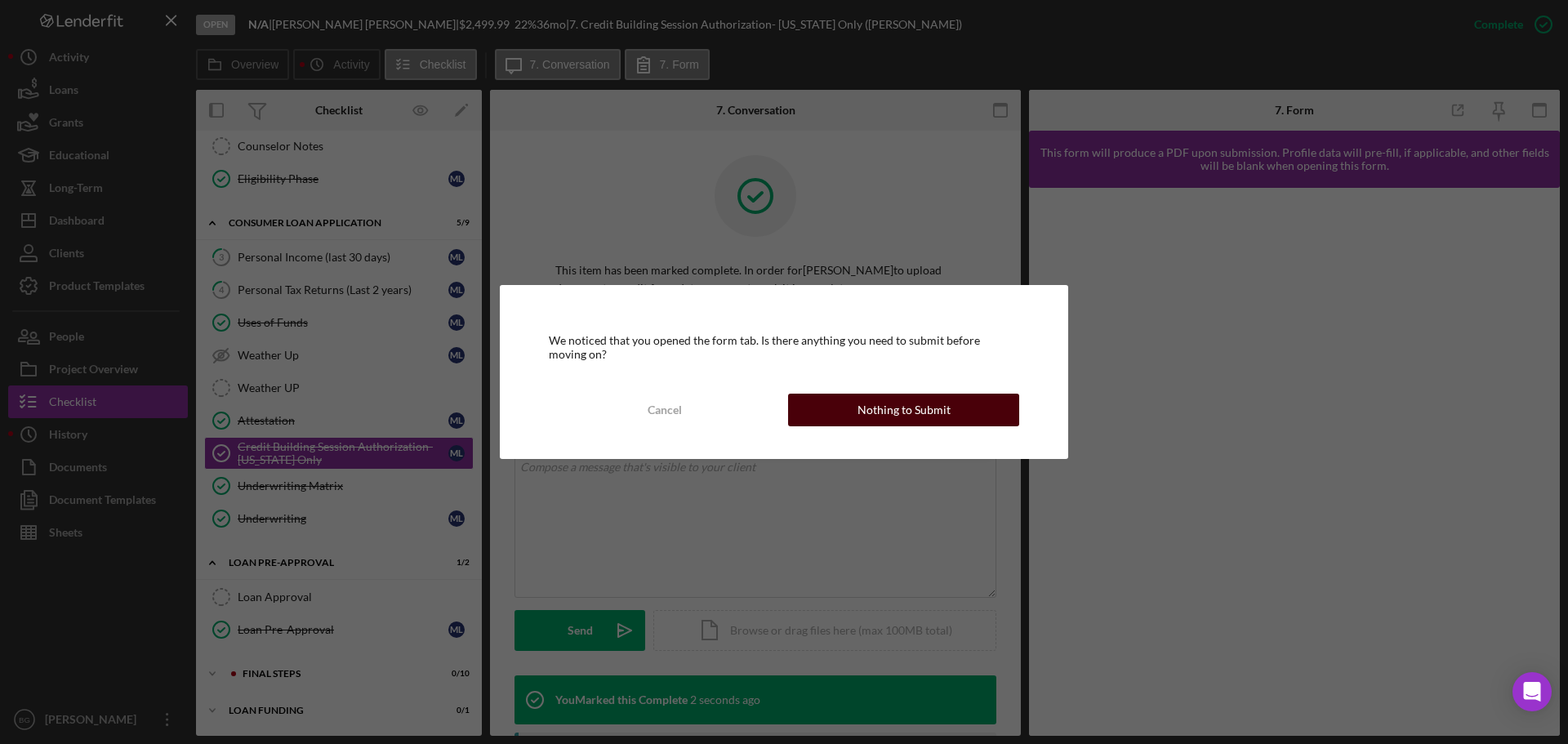
click at [838, 398] on button "Nothing to Submit" at bounding box center [904, 410] width 231 height 33
